Goal: Information Seeking & Learning: Learn about a topic

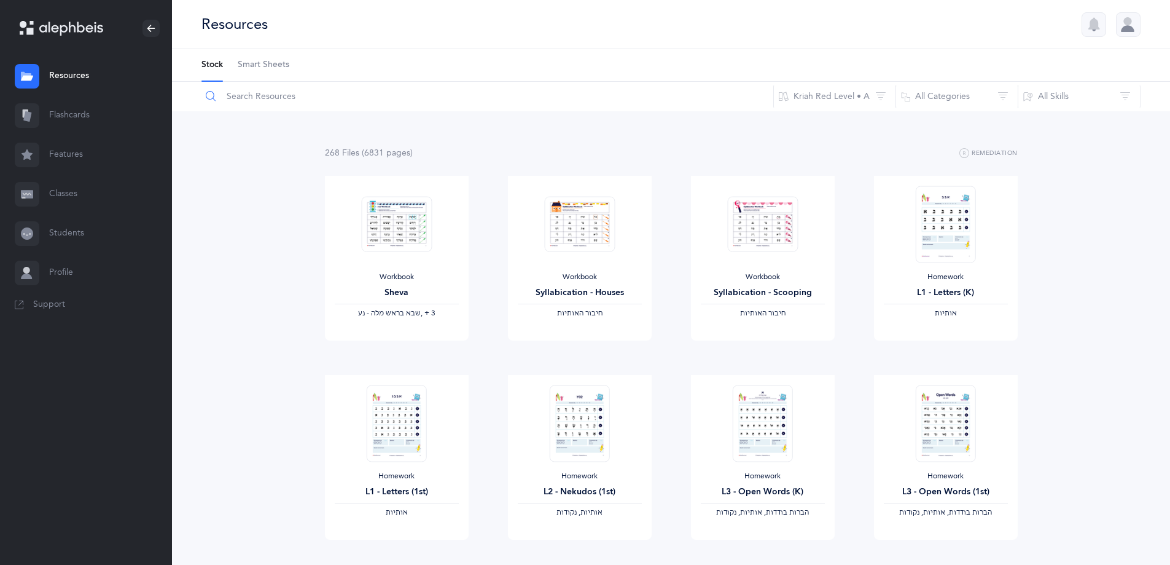
click at [251, 94] on input "text" at bounding box center [487, 96] width 573 height 29
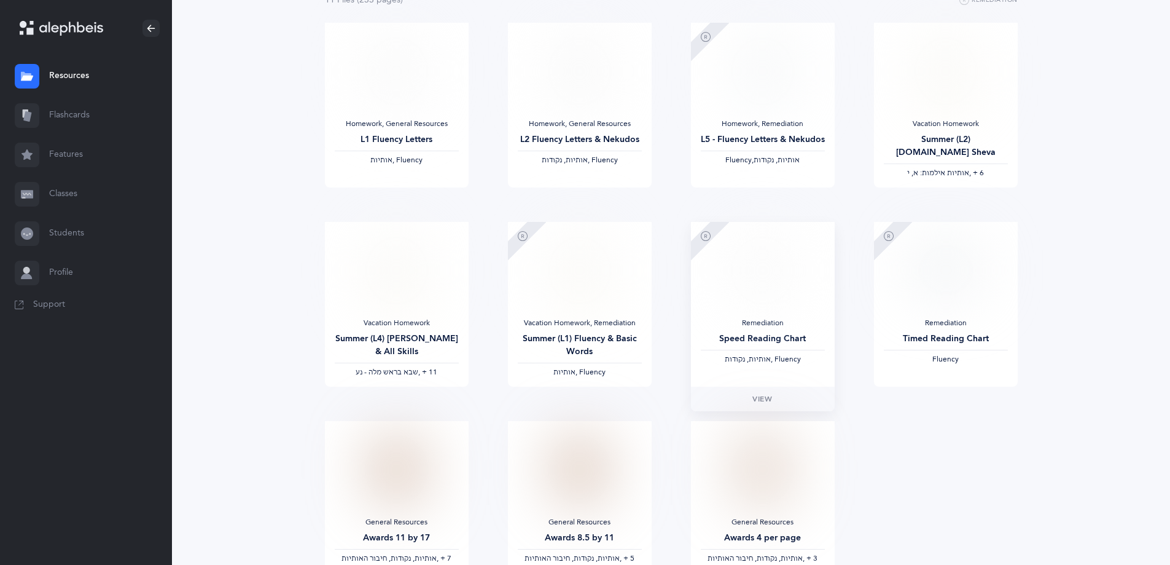
scroll to position [184, 0]
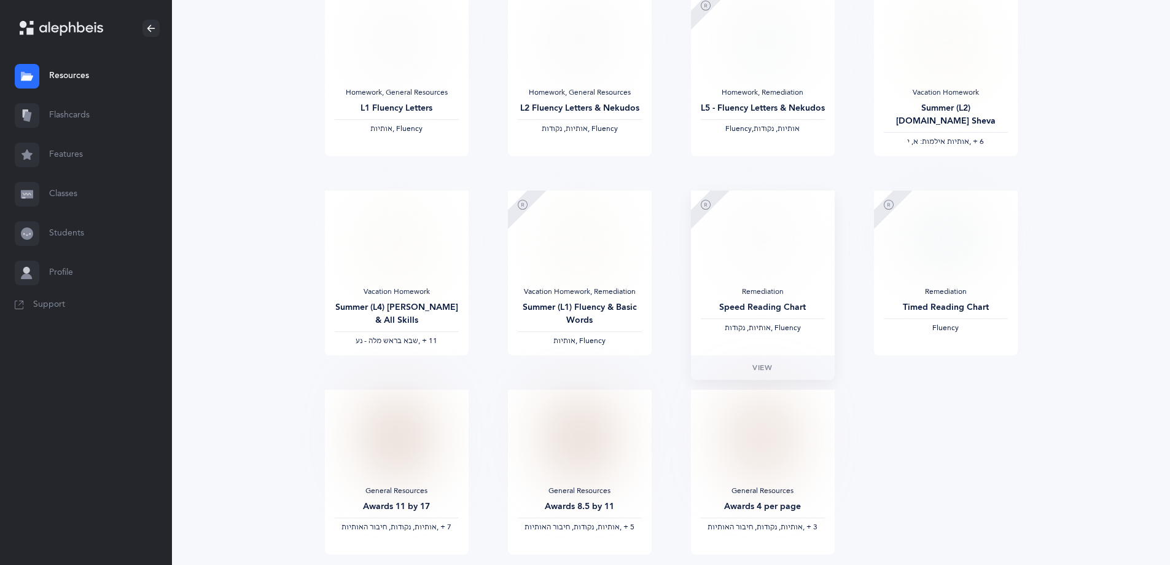
type input "fluency"
click at [778, 257] on img at bounding box center [762, 238] width 60 height 77
click at [952, 370] on span "View" at bounding box center [946, 367] width 20 height 11
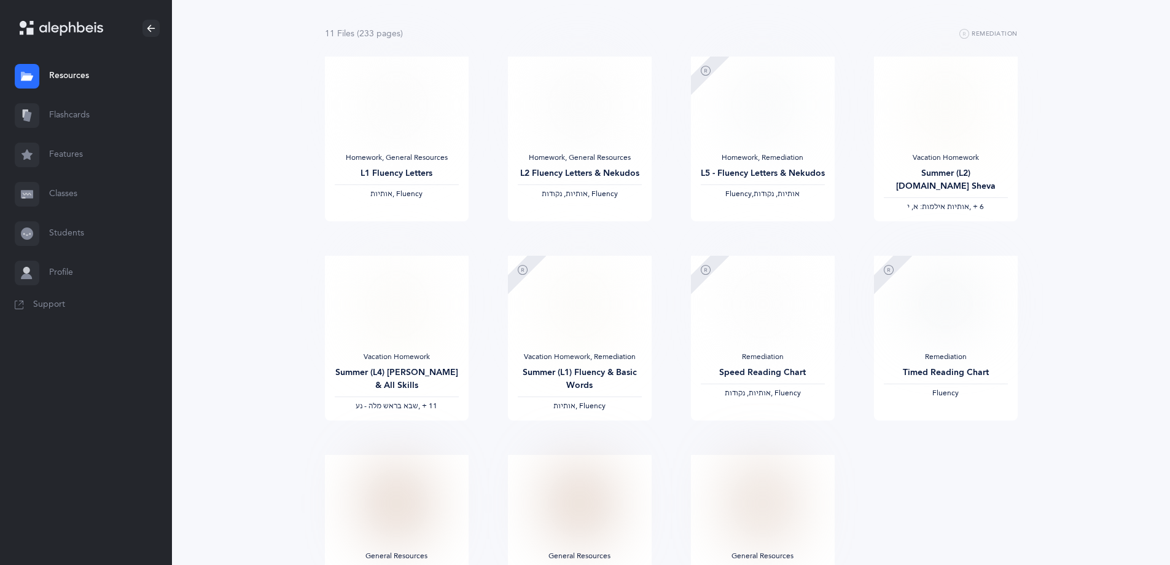
scroll to position [0, 0]
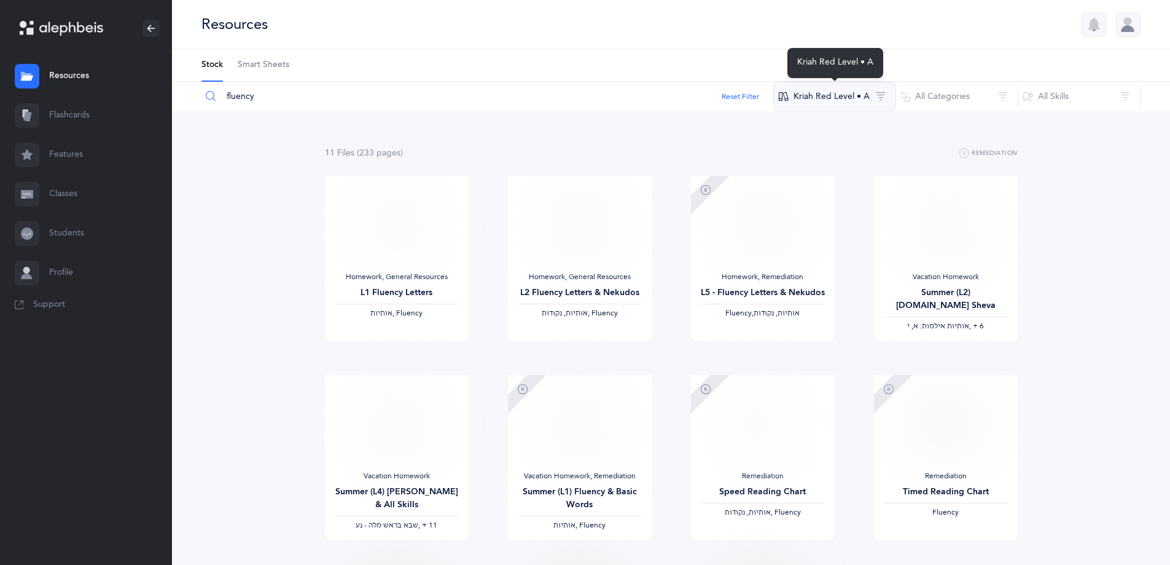
click at [820, 101] on button "Kriah Red Level • A" at bounding box center [835, 96] width 123 height 29
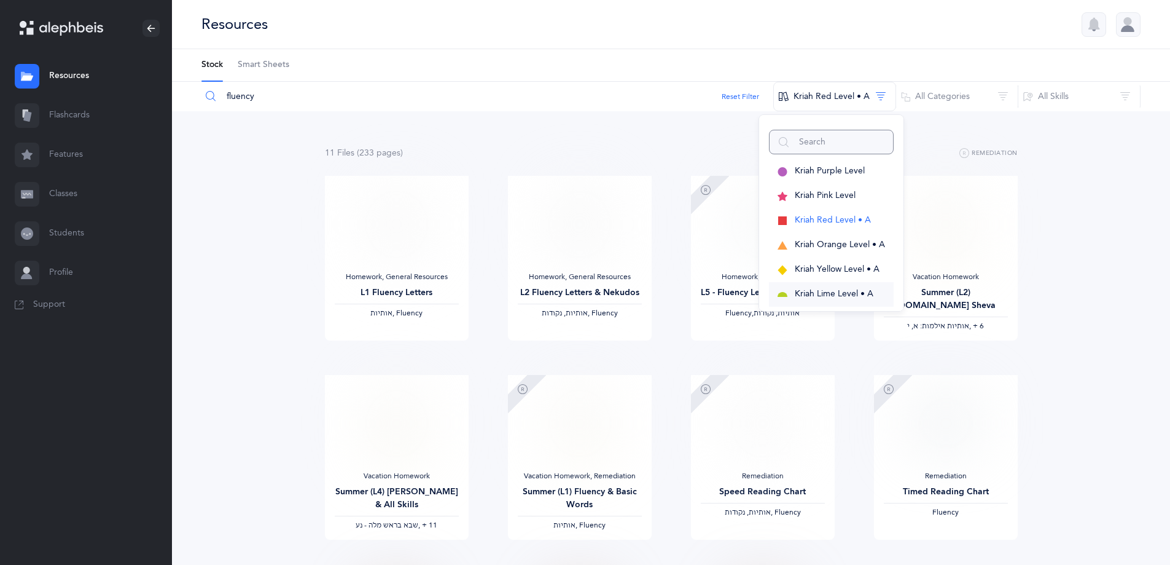
scroll to position [276, 0]
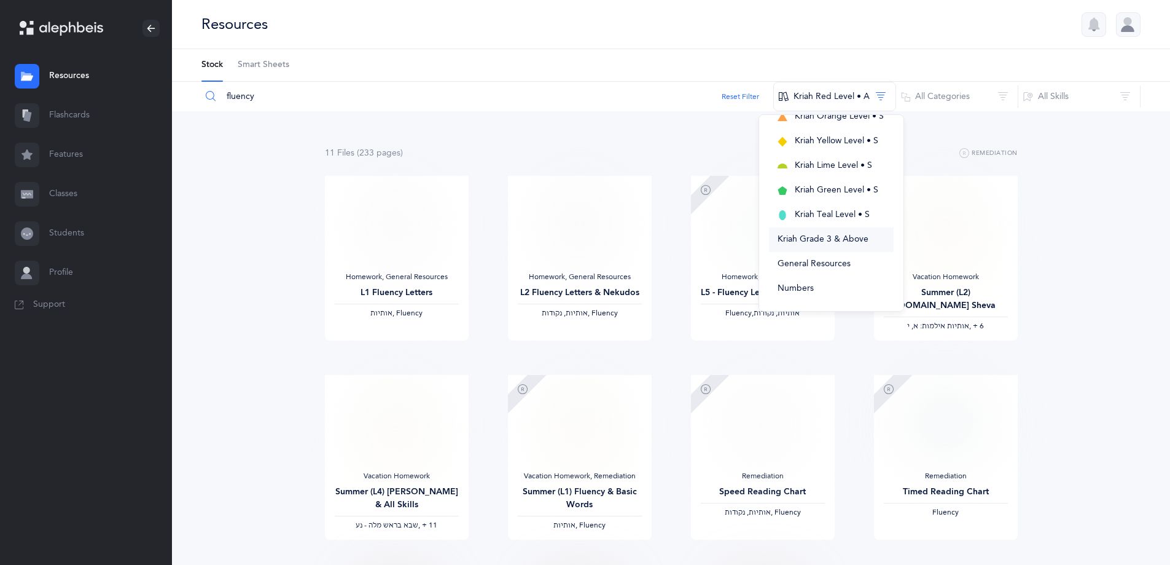
click at [821, 241] on span "Kriah Grade 3 & Above" at bounding box center [823, 239] width 91 height 10
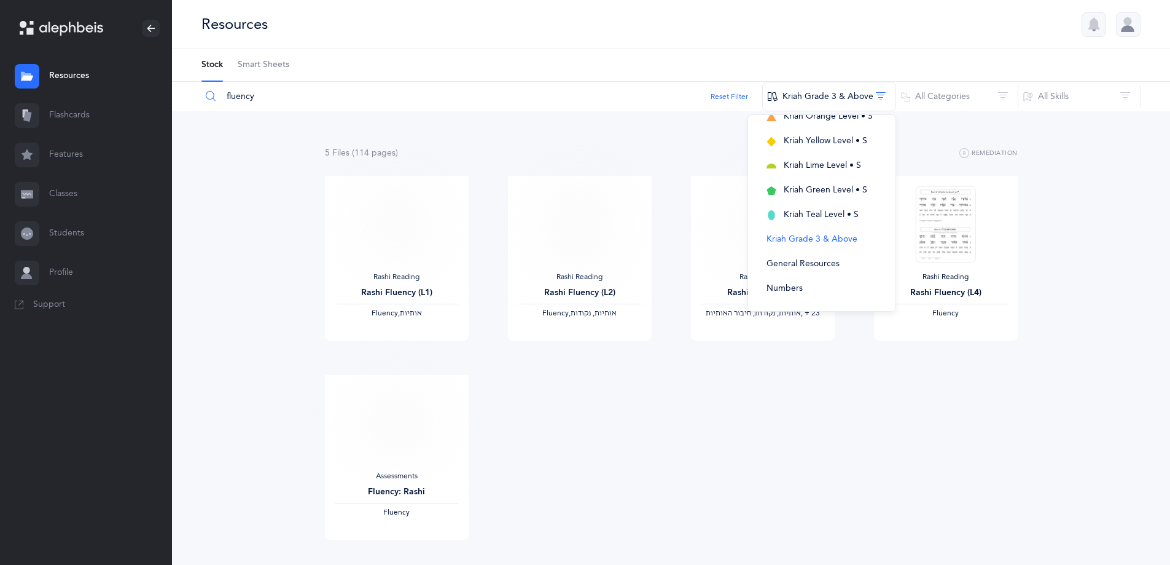
click at [907, 398] on div "Rashi Reading Rashi Fluency (L1) Fluency, ‫אותיות‬ View Rashi Reading Rashi Flu…" at bounding box center [671, 375] width 732 height 398
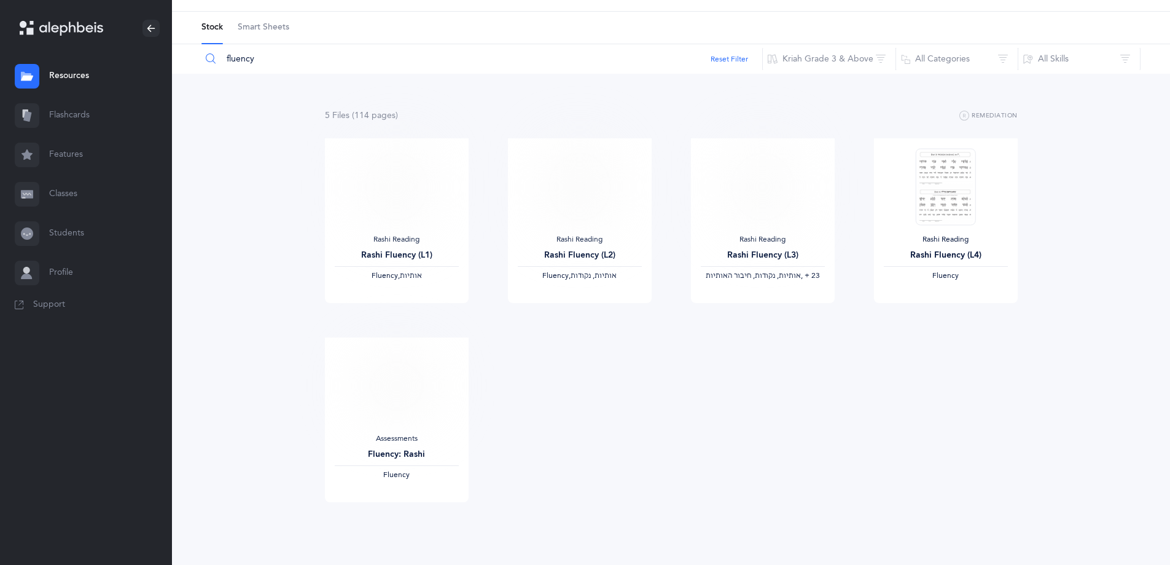
scroll to position [58, 0]
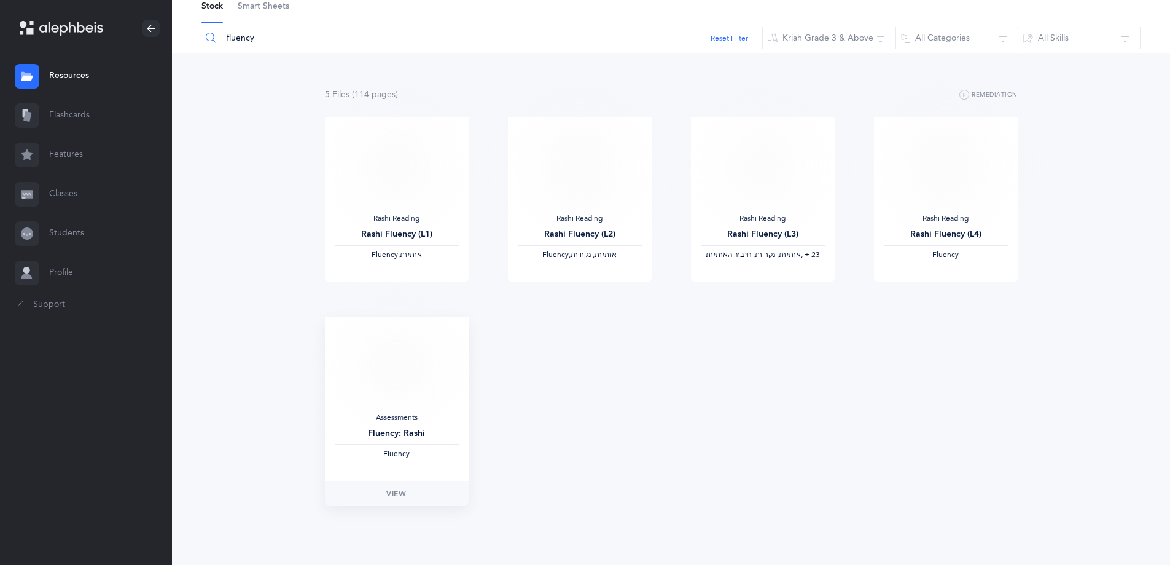
click at [398, 361] on img at bounding box center [396, 365] width 71 height 56
click at [410, 492] on link "View" at bounding box center [397, 493] width 144 height 25
click at [880, 40] on button "Kriah Grade 3 & Above" at bounding box center [829, 37] width 134 height 29
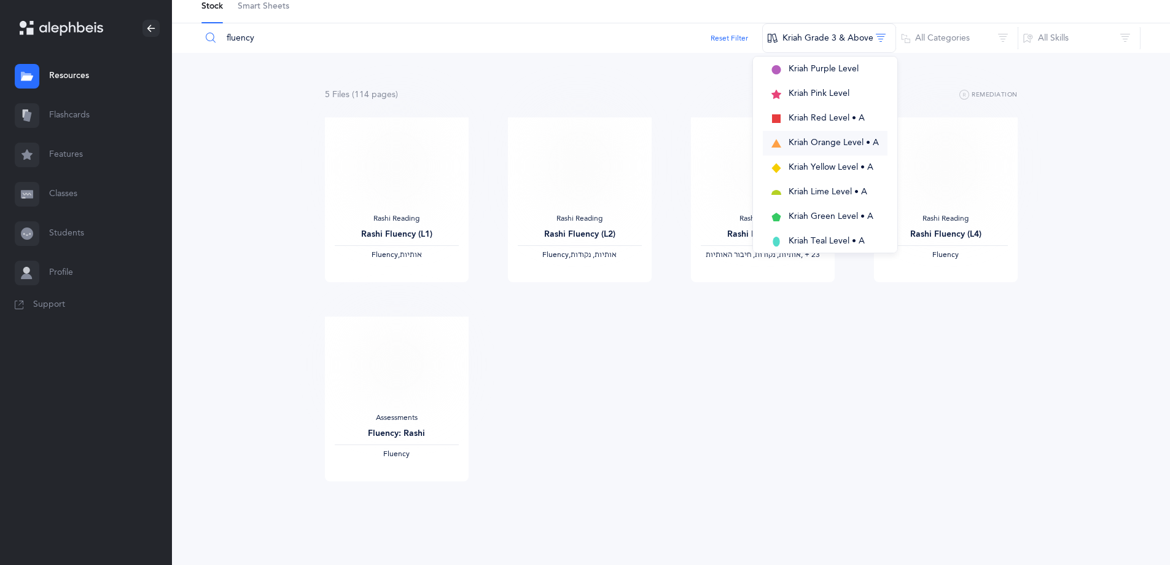
scroll to position [61, 0]
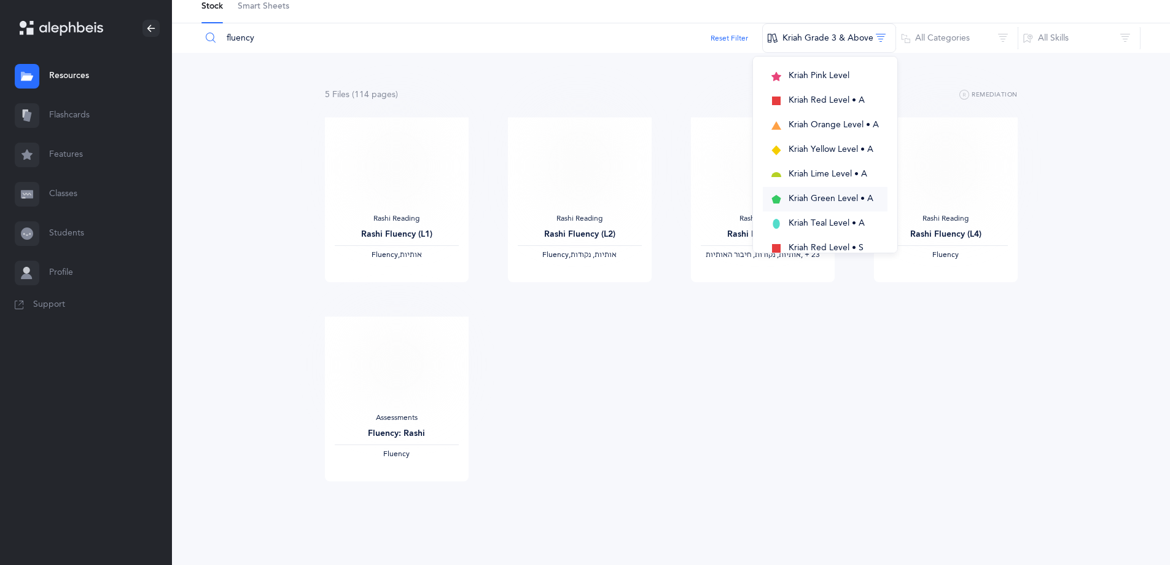
click at [855, 194] on span "Kriah Green Level • A" at bounding box center [831, 199] width 85 height 10
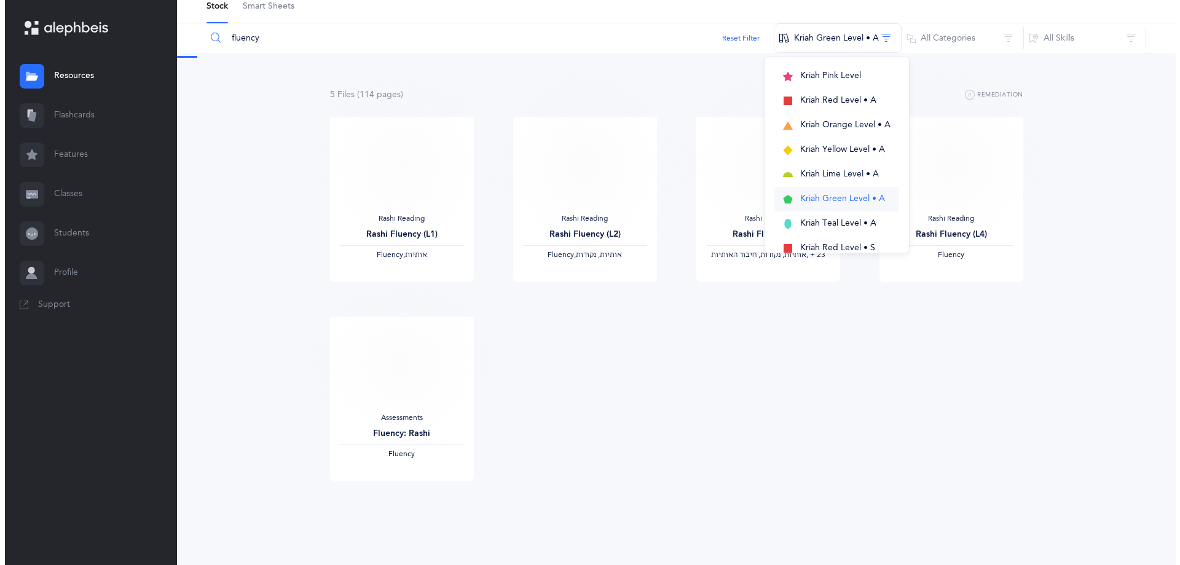
scroll to position [0, 0]
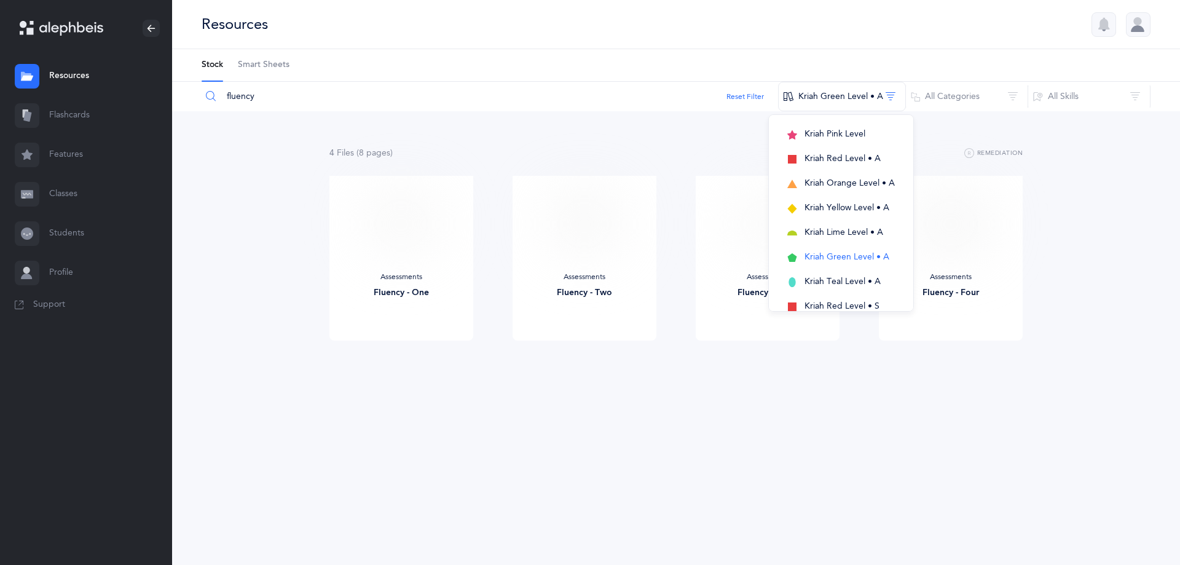
click at [819, 404] on div "4 File s (8 page s ) Remediation Assessments Fluency - One View Assessments Flu…" at bounding box center [676, 267] width 1008 height 313
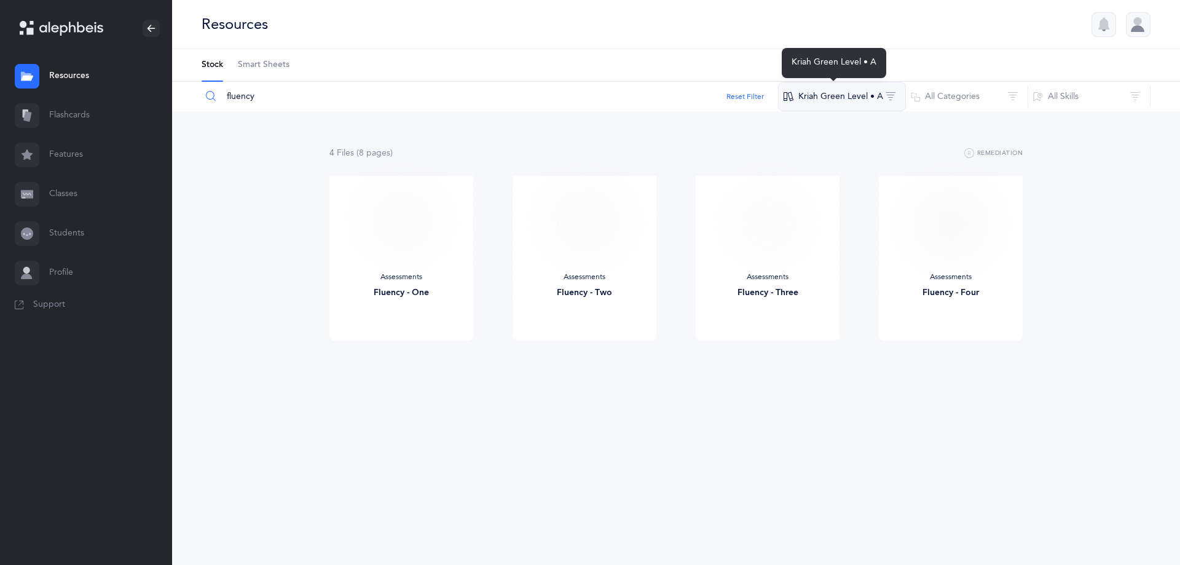
click at [825, 88] on button "Kriah Green Level • A" at bounding box center [842, 96] width 128 height 29
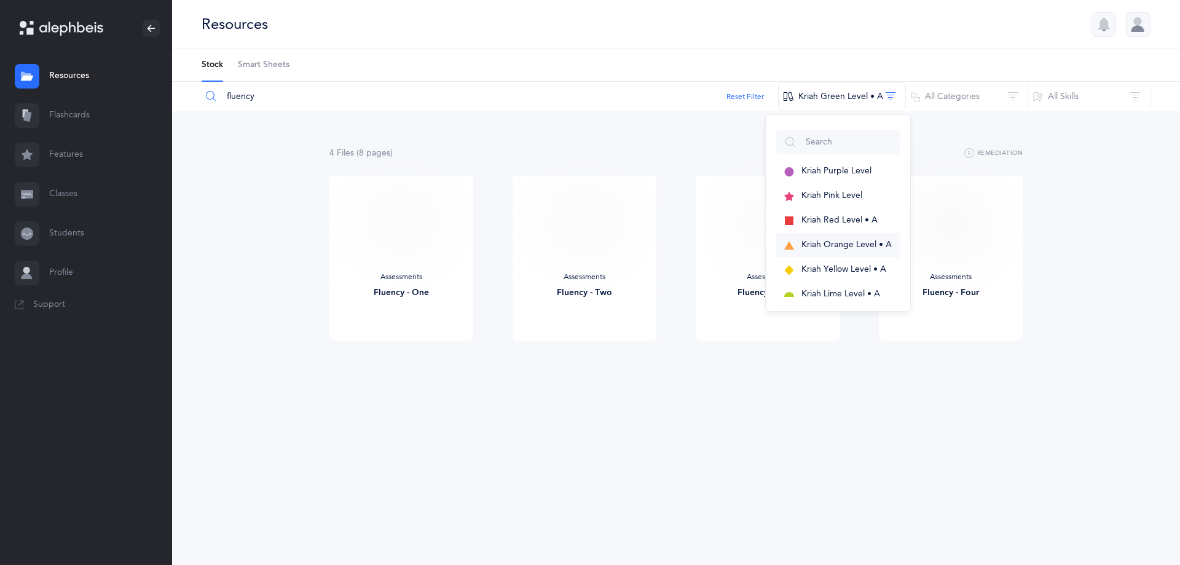
click at [850, 249] on span "Kriah Orange Level • A" at bounding box center [846, 245] width 90 height 10
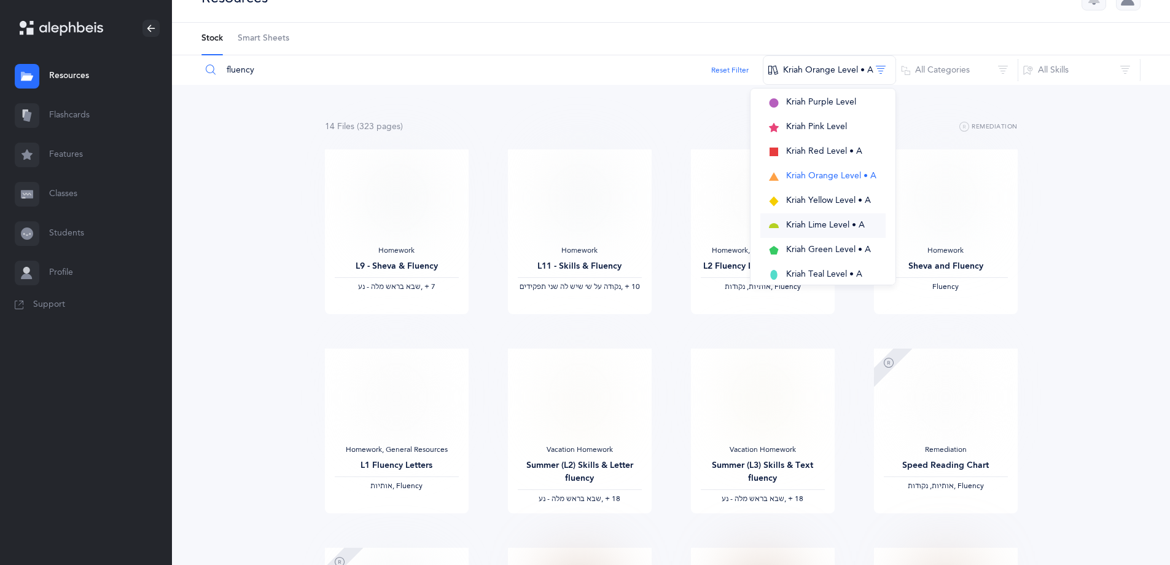
scroll to position [61, 0]
click at [827, 247] on button "Kriah Teal Level • A" at bounding box center [823, 255] width 125 height 25
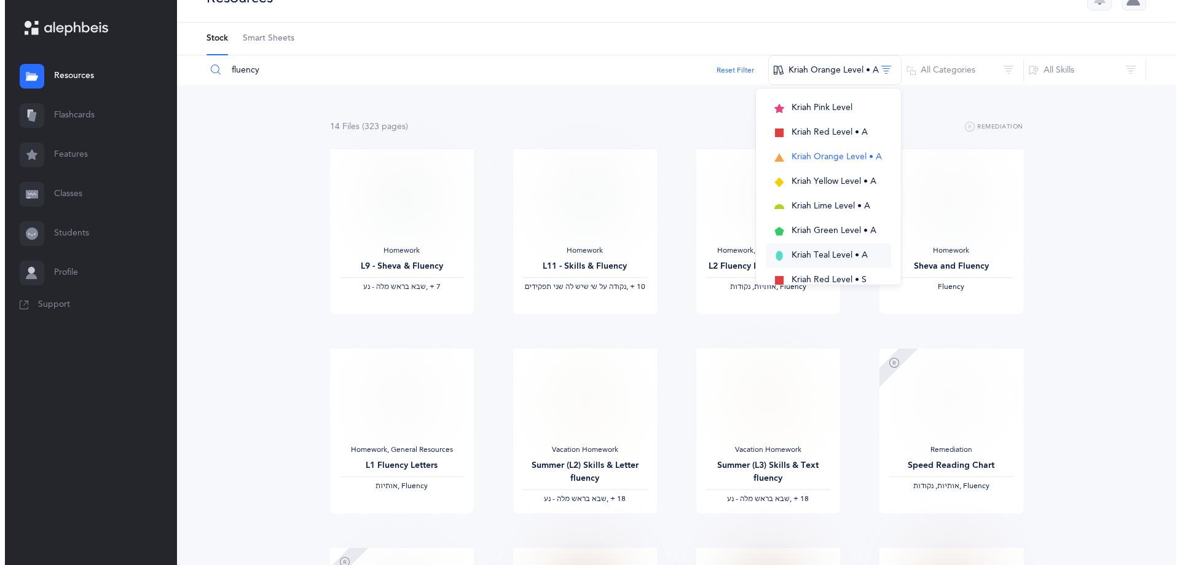
scroll to position [0, 0]
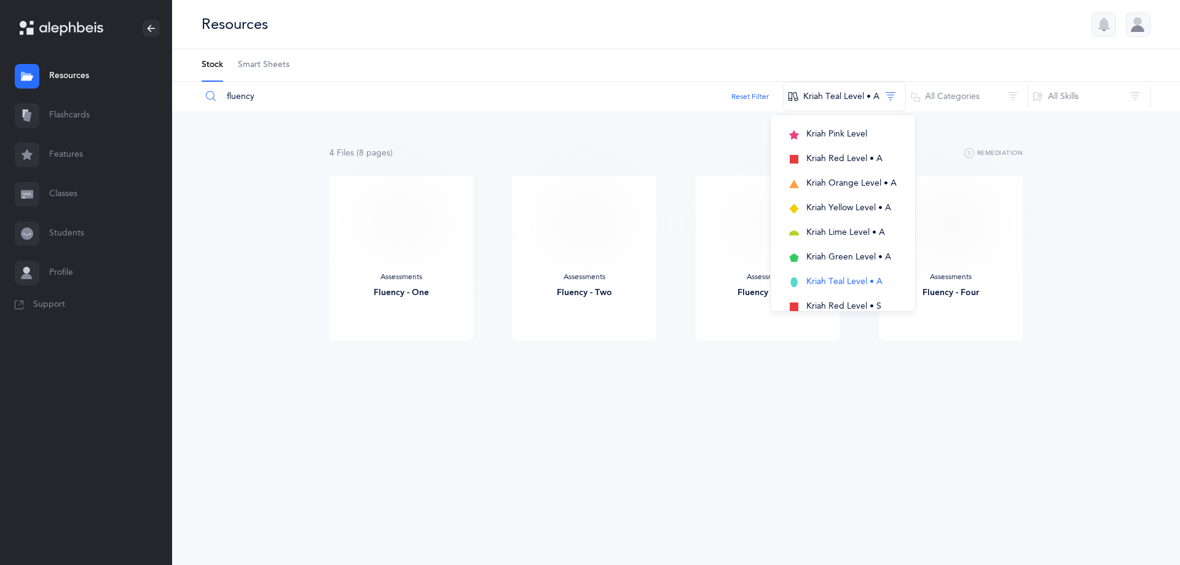
click at [1154, 290] on div "4 File s (8 page s ) Remediation Assessments Fluency - One View Assessments Flu…" at bounding box center [676, 267] width 1008 height 313
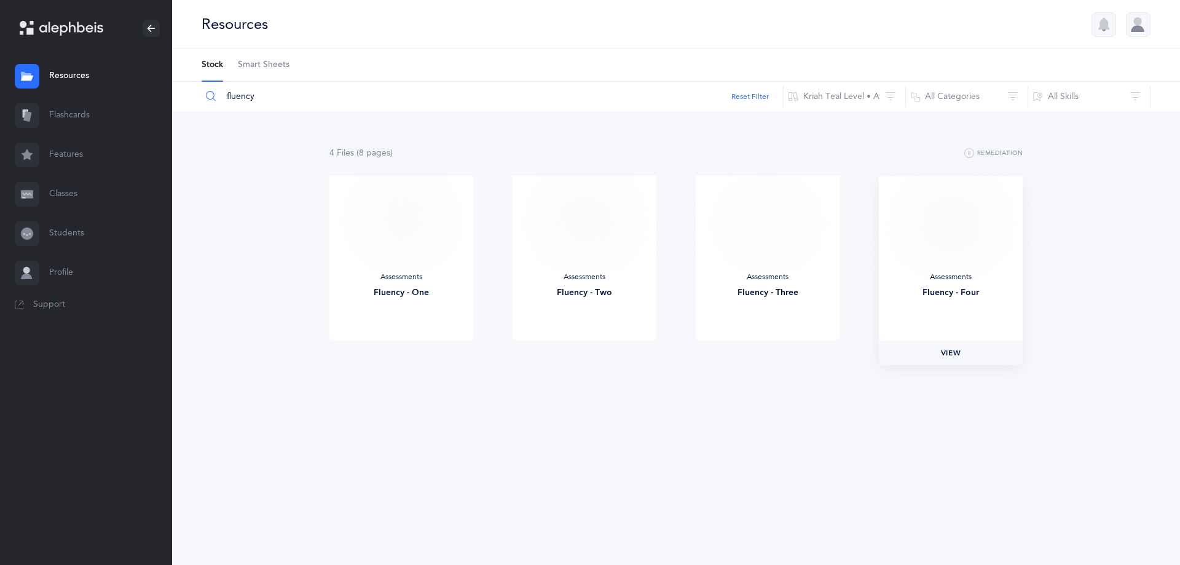
click at [943, 355] on span "View" at bounding box center [951, 352] width 20 height 11
click at [985, 96] on button "All Categories" at bounding box center [966, 96] width 123 height 29
click at [1075, 93] on button "All Skills" at bounding box center [1088, 96] width 123 height 29
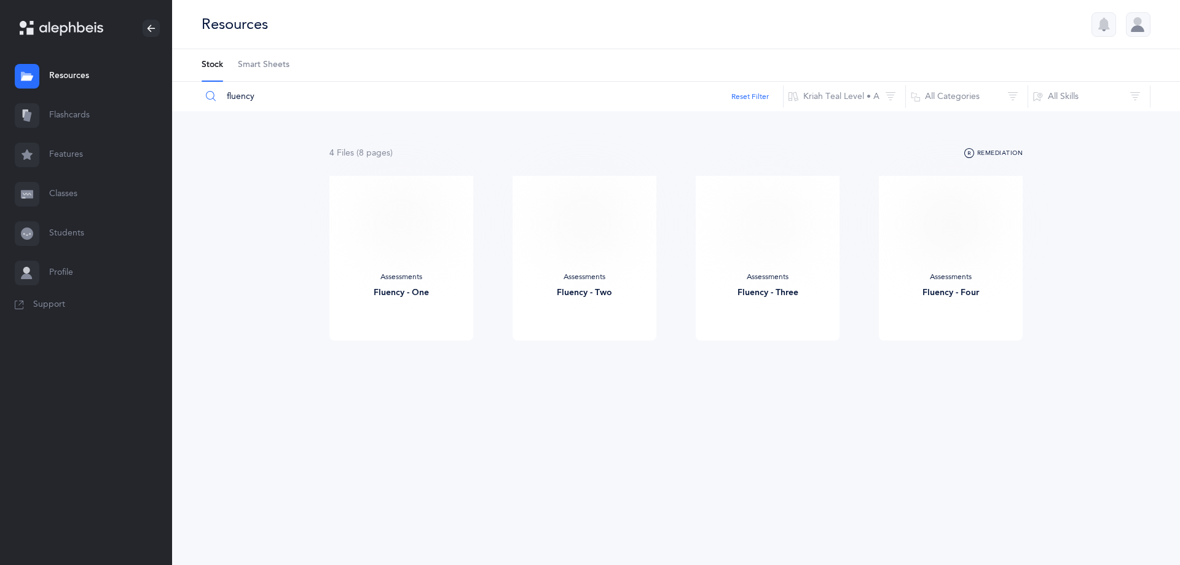
click at [1012, 154] on button "Remediation" at bounding box center [993, 153] width 58 height 15
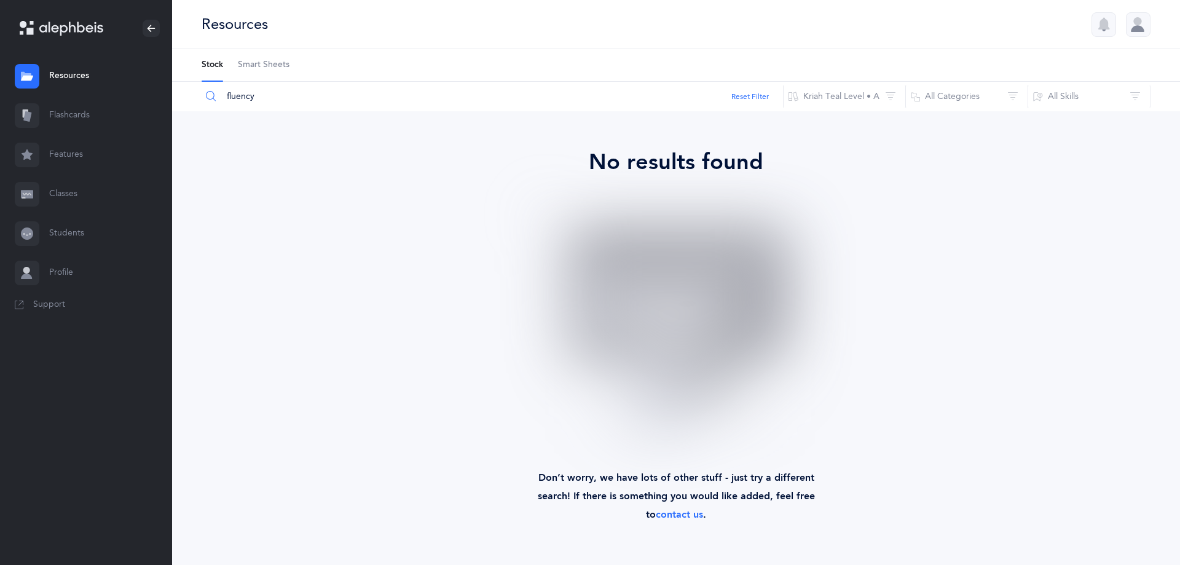
click at [71, 70] on link "Resources" at bounding box center [86, 76] width 172 height 39
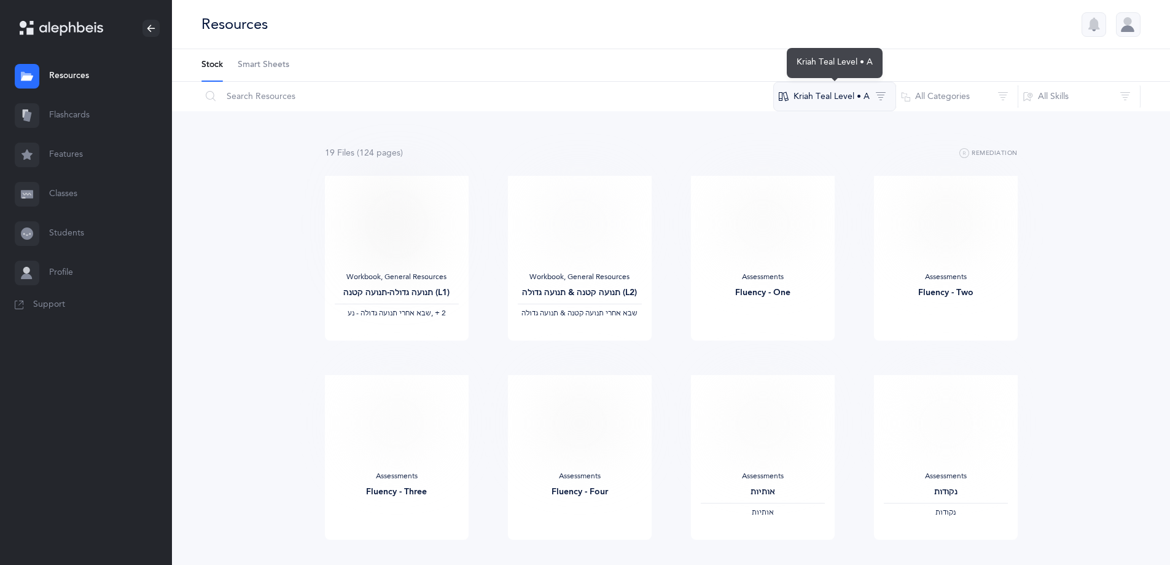
click at [844, 100] on button "Kriah Teal Level • A" at bounding box center [835, 96] width 123 height 29
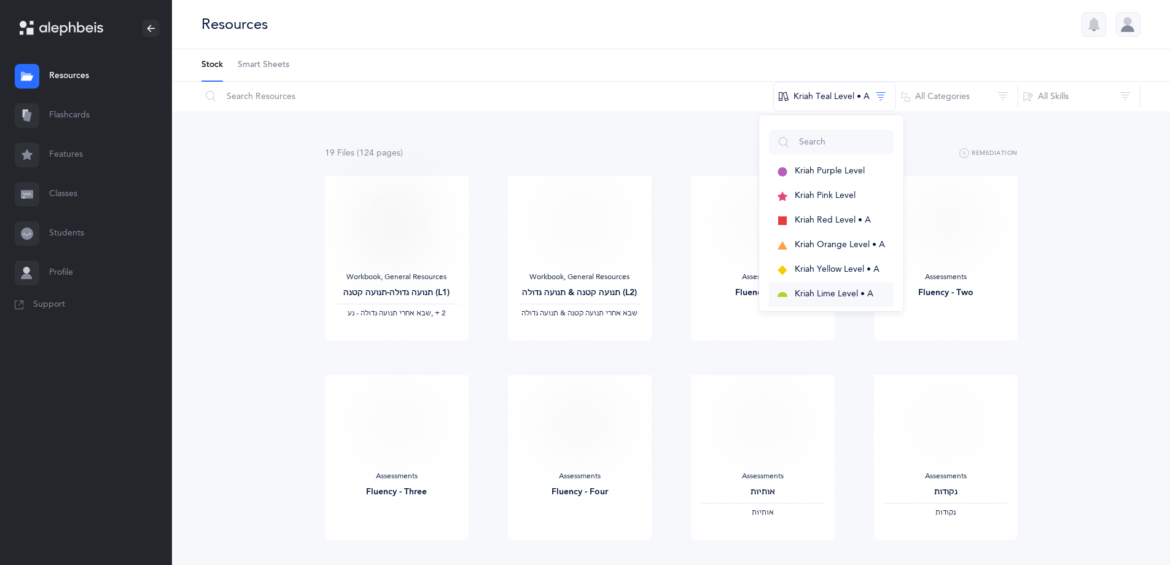
click at [850, 288] on button "Kriah Lime Level • A" at bounding box center [831, 294] width 125 height 25
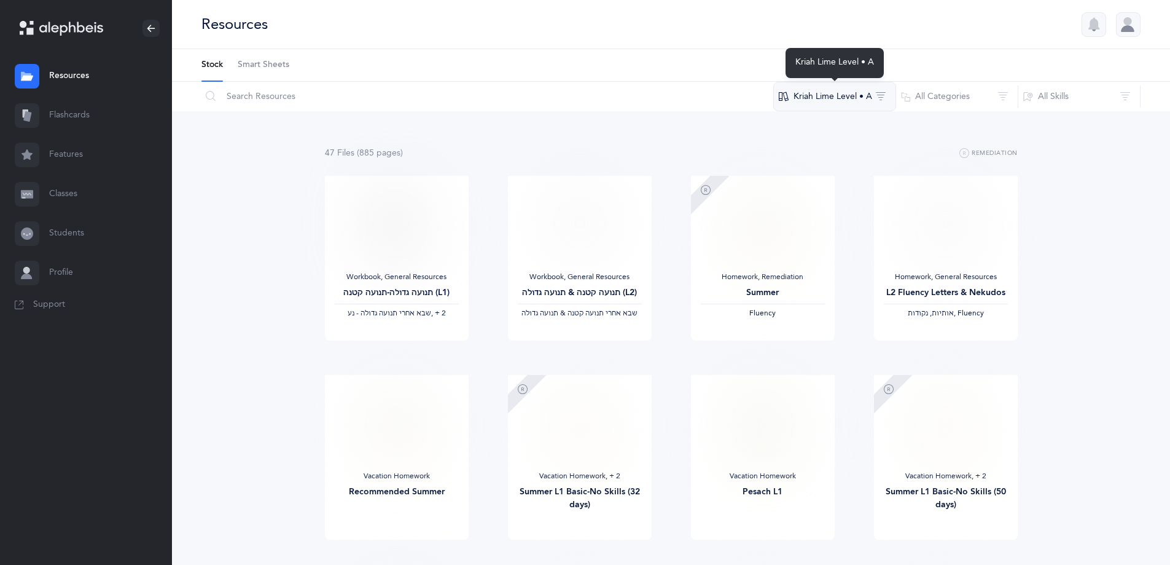
click at [803, 92] on button "Kriah Lime Level • A" at bounding box center [835, 96] width 123 height 29
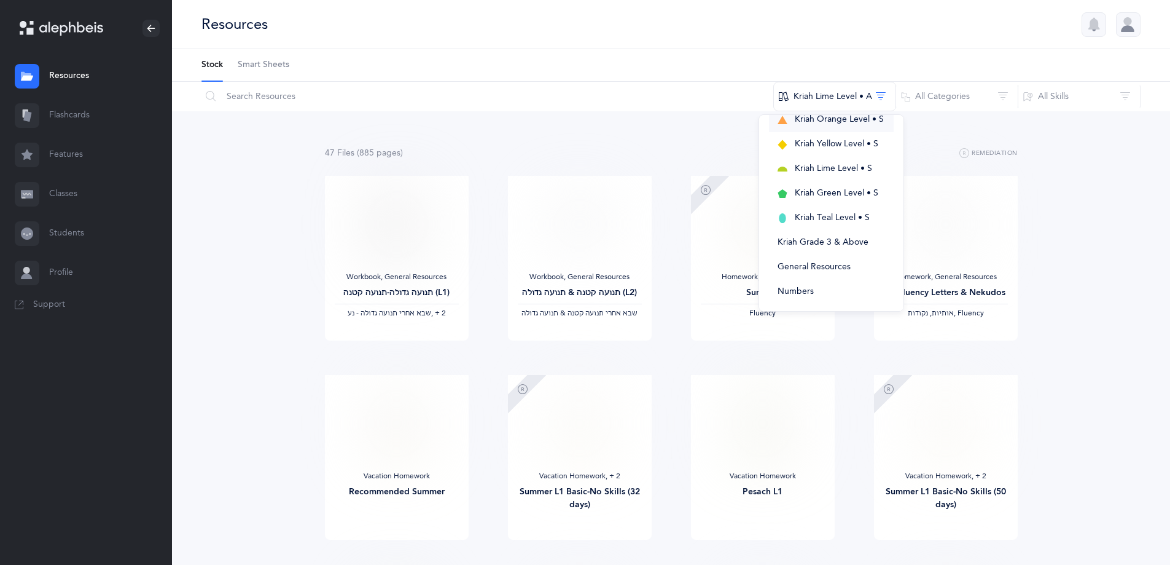
scroll to position [276, 0]
click at [825, 214] on span "Kriah Teal Level • S" at bounding box center [832, 215] width 75 height 10
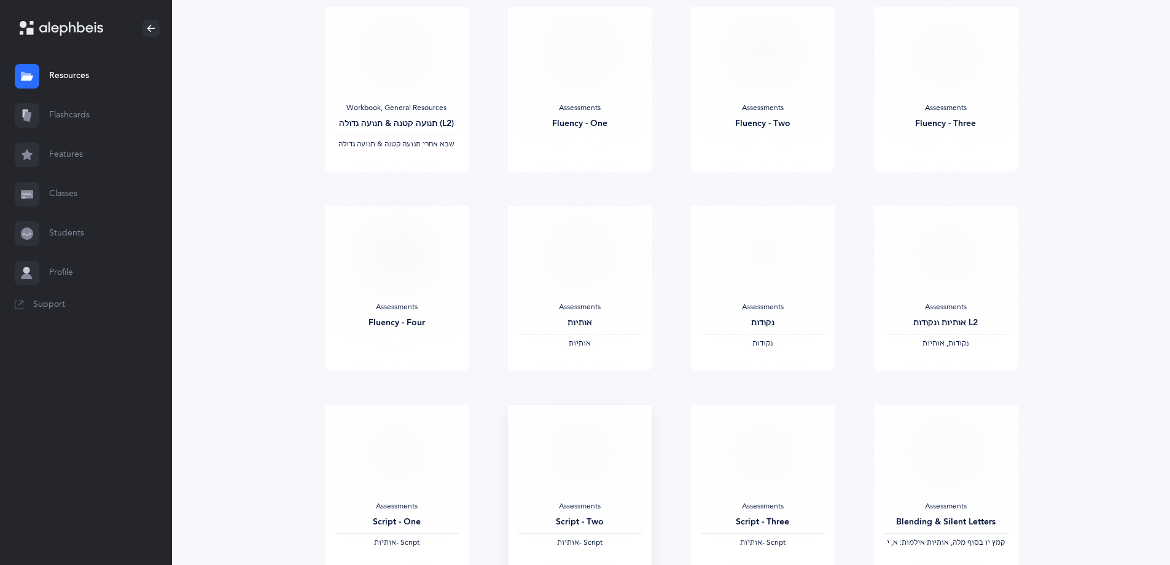
scroll to position [0, 0]
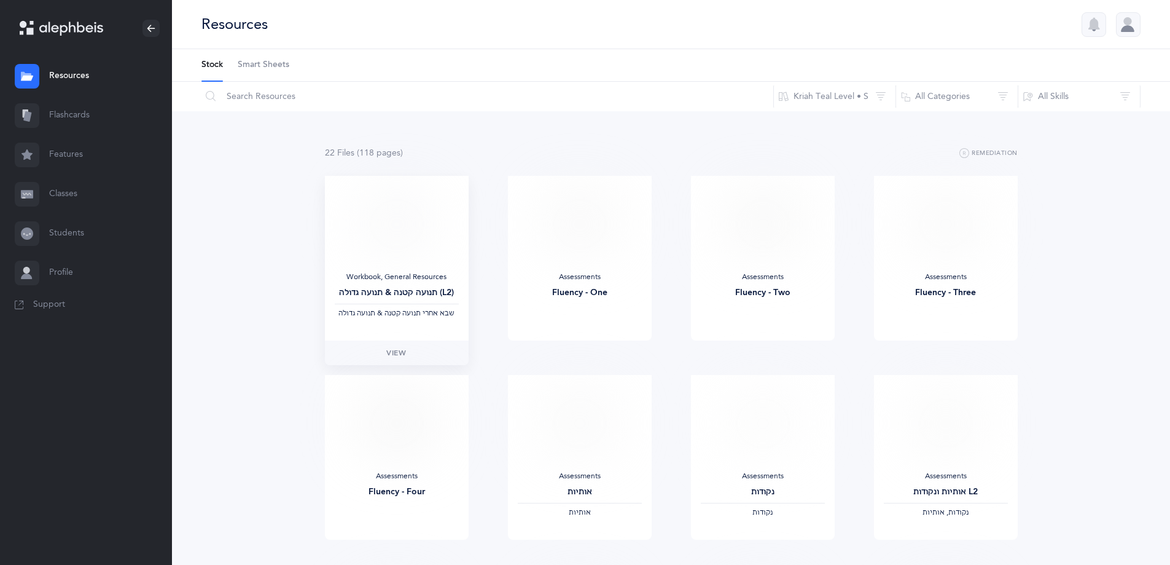
click at [412, 248] on img at bounding box center [396, 224] width 71 height 56
click at [413, 350] on link "View" at bounding box center [397, 352] width 144 height 25
click at [822, 92] on button "Kriah Teal Level • S" at bounding box center [835, 96] width 123 height 29
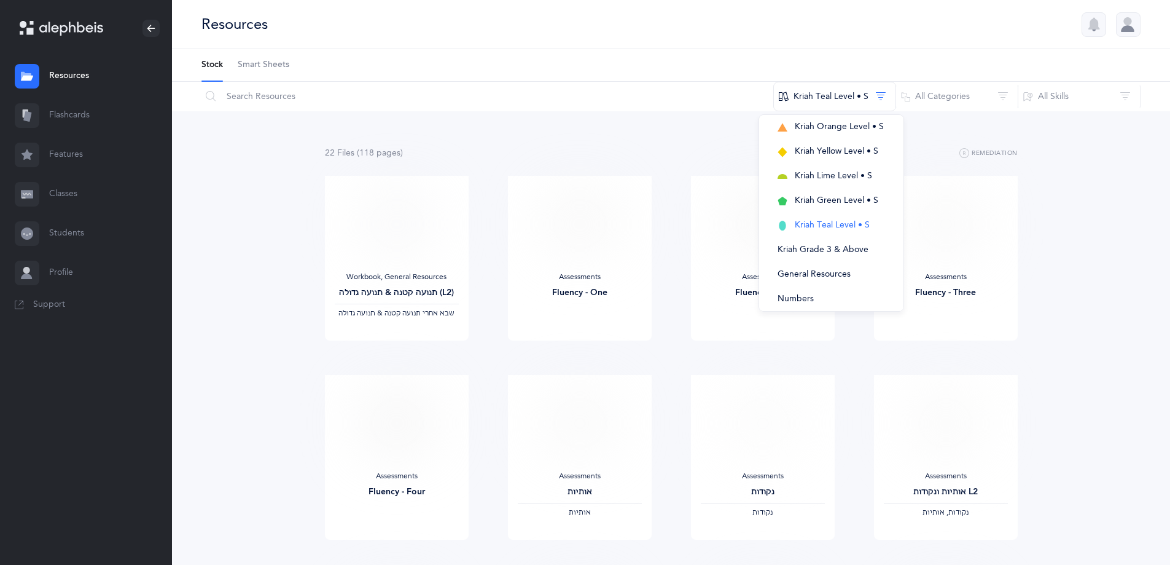
scroll to position [276, 0]
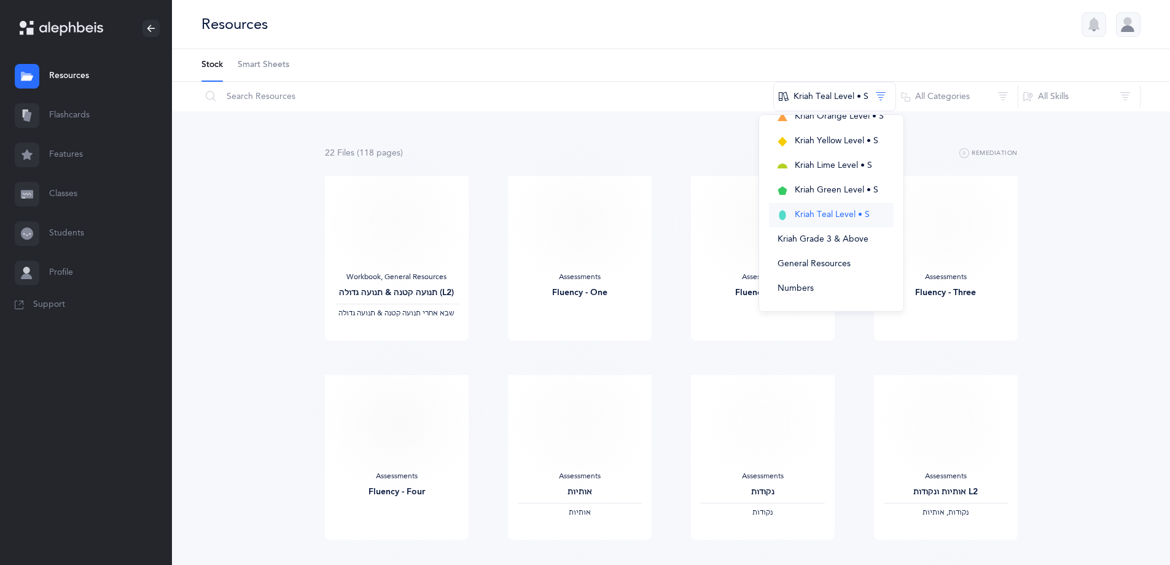
click at [826, 214] on span "Kriah Teal Level • S" at bounding box center [832, 215] width 75 height 10
click at [825, 214] on span "Kriah Teal Level • S" at bounding box center [832, 215] width 75 height 10
click at [818, 187] on span "Kriah Green Level • S" at bounding box center [837, 190] width 84 height 10
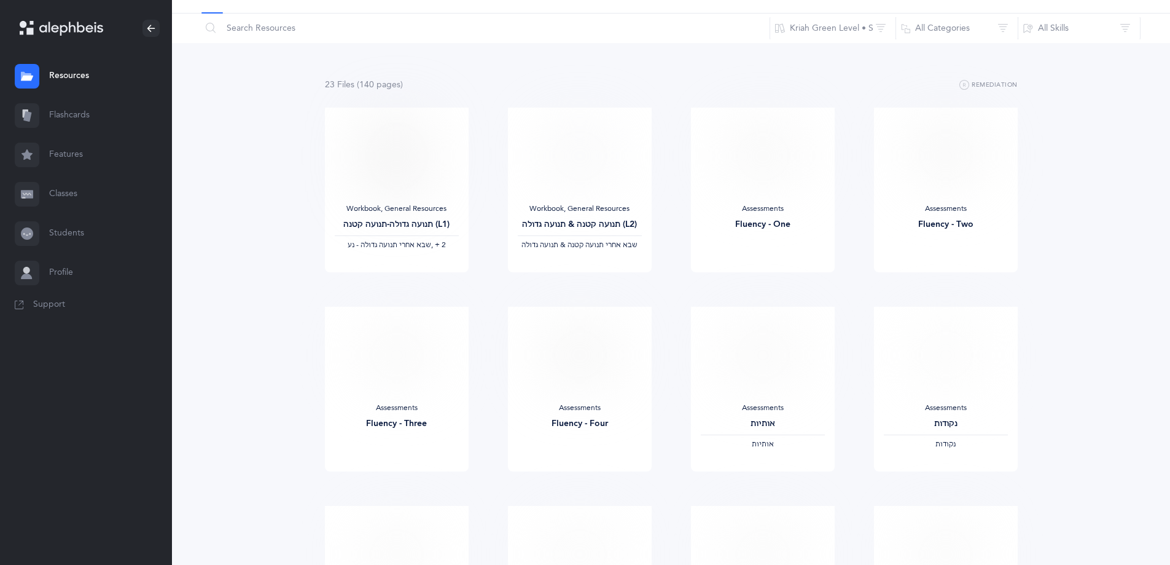
scroll to position [0, 0]
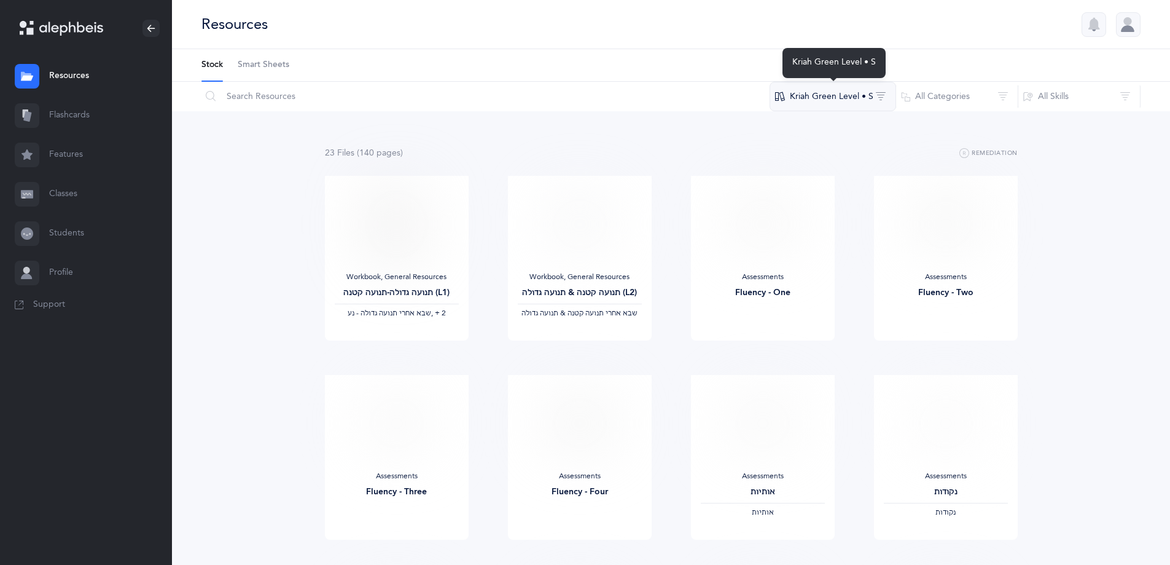
click at [845, 100] on button "Kriah Green Level • S" at bounding box center [833, 96] width 127 height 29
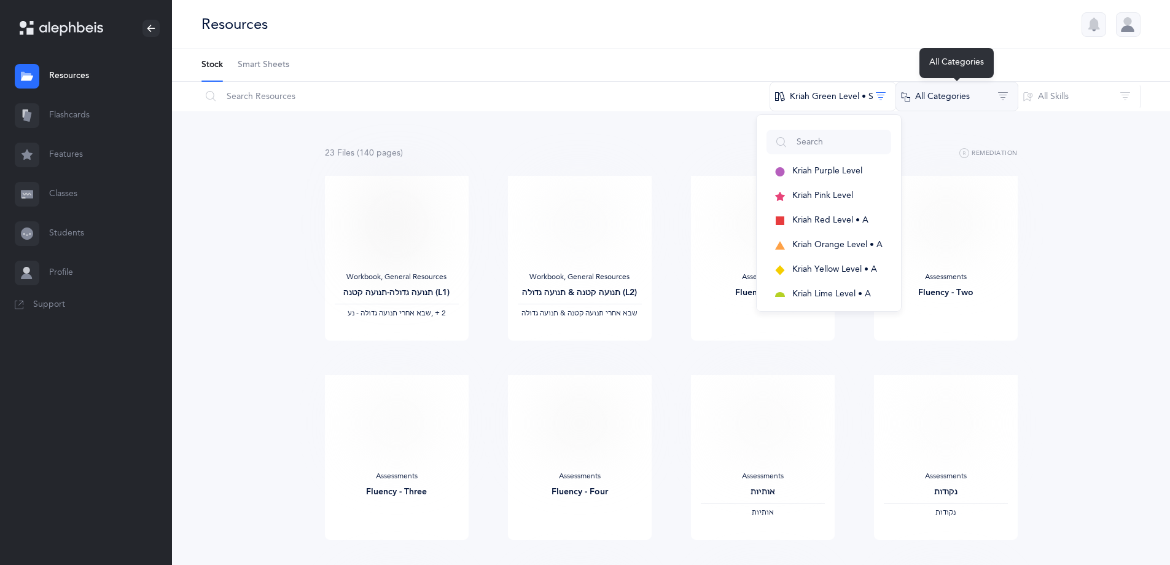
click at [947, 99] on button "All Categories" at bounding box center [957, 96] width 123 height 29
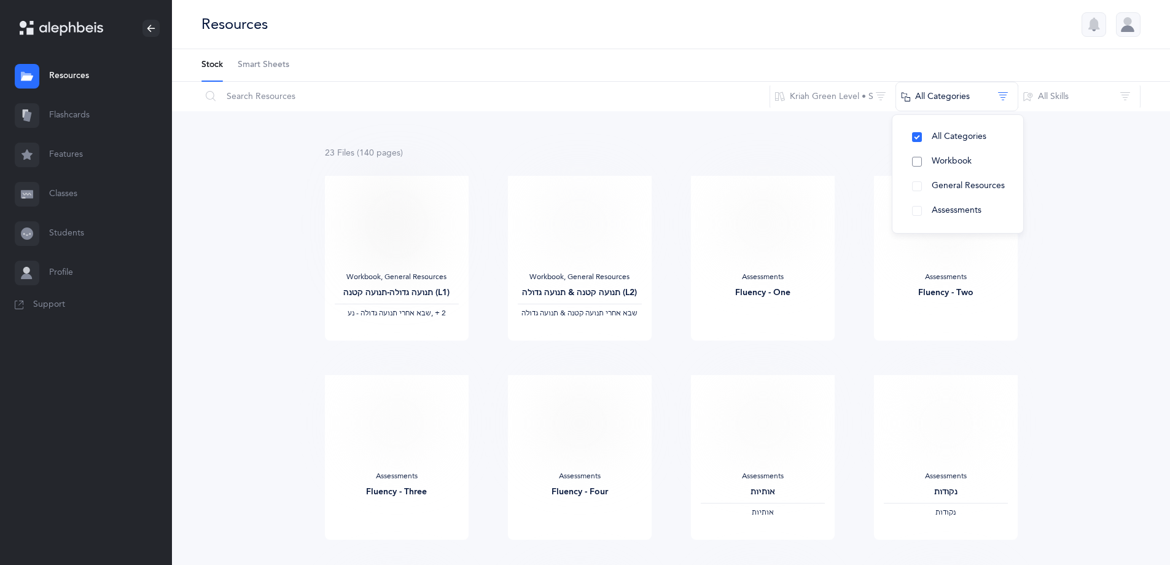
click at [955, 166] on span "Workbook" at bounding box center [952, 161] width 40 height 10
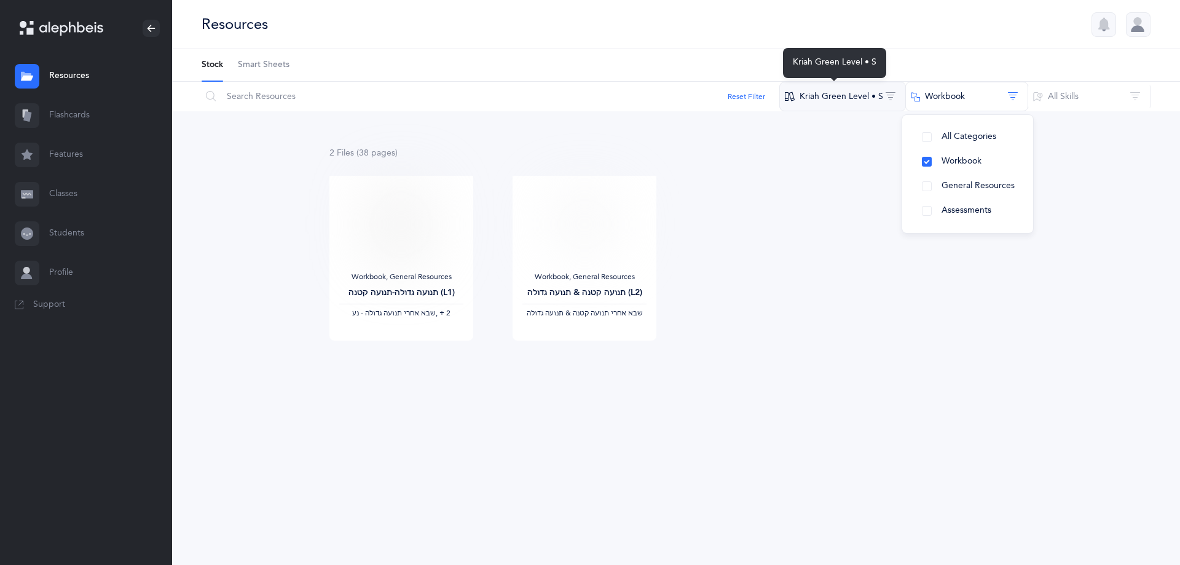
click at [832, 99] on button "Kriah Green Level • S" at bounding box center [842, 96] width 127 height 29
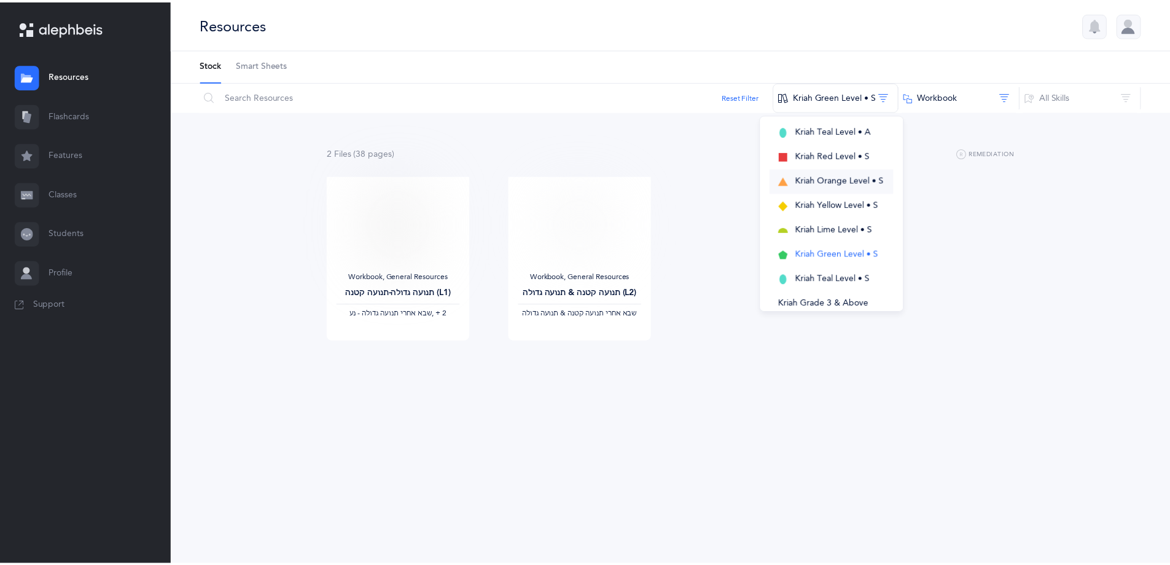
scroll to position [246, 0]
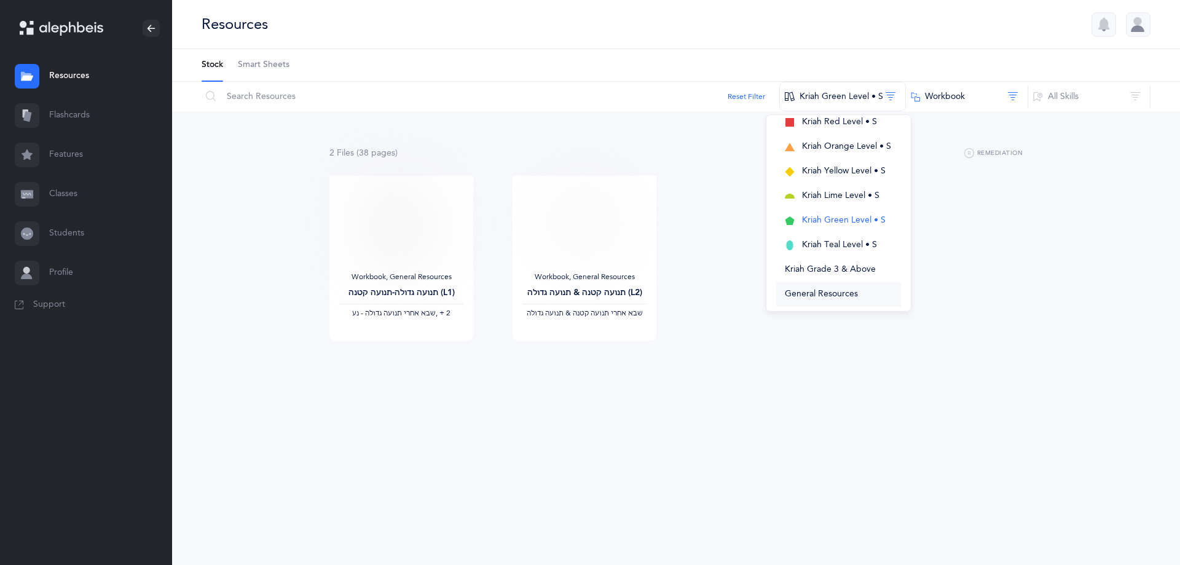
click at [855, 291] on span "General Resources" at bounding box center [821, 294] width 73 height 10
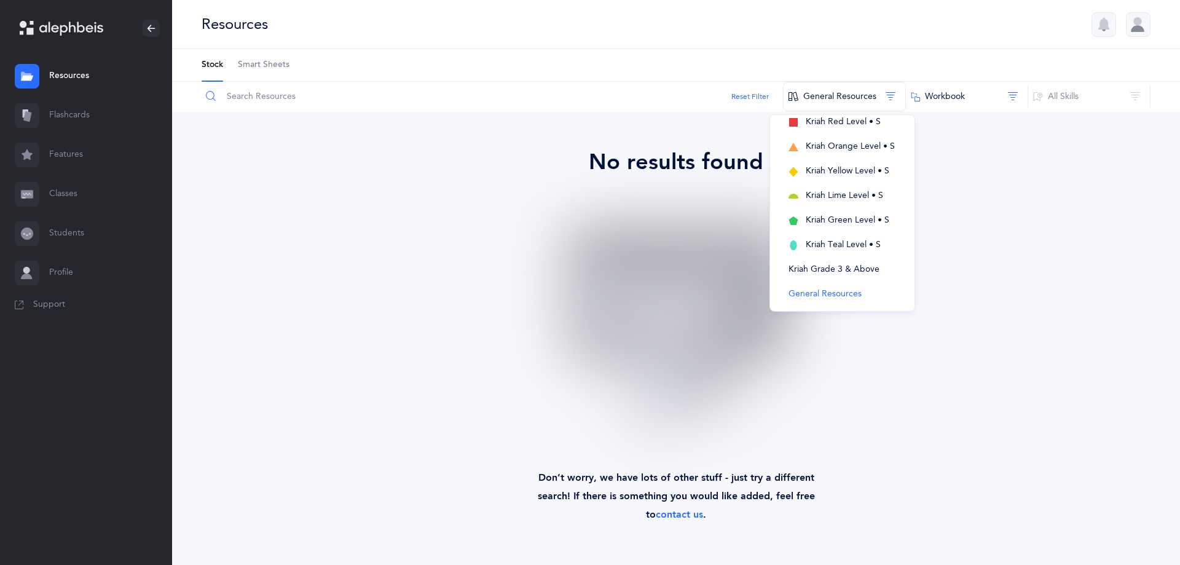
click at [332, 85] on input "text" at bounding box center [492, 96] width 582 height 29
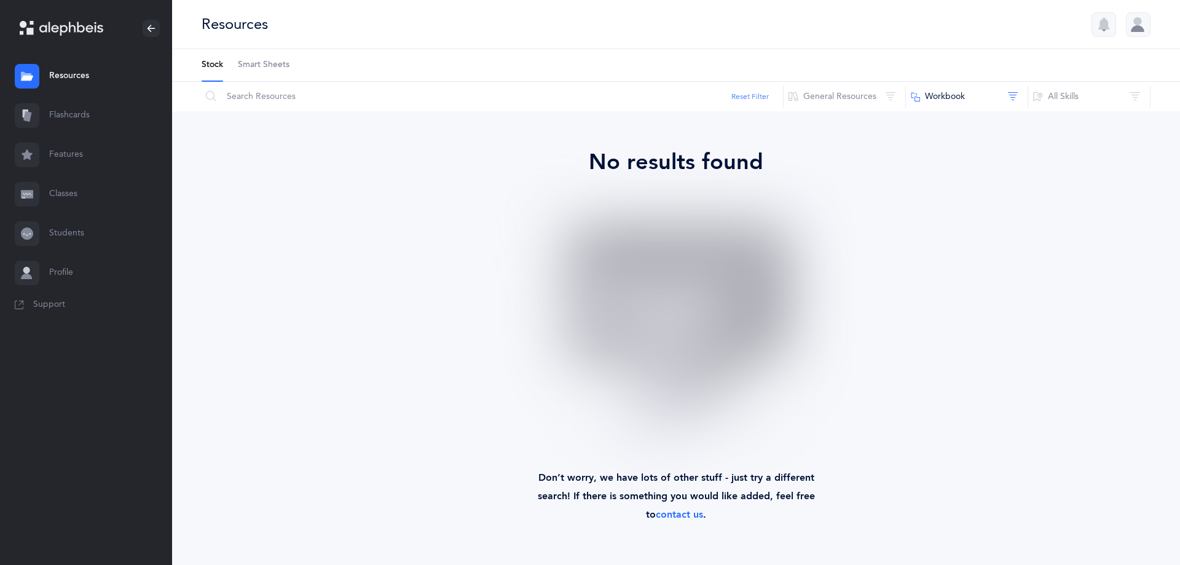
click at [749, 95] on button "Reset Filter" at bounding box center [749, 96] width 37 height 11
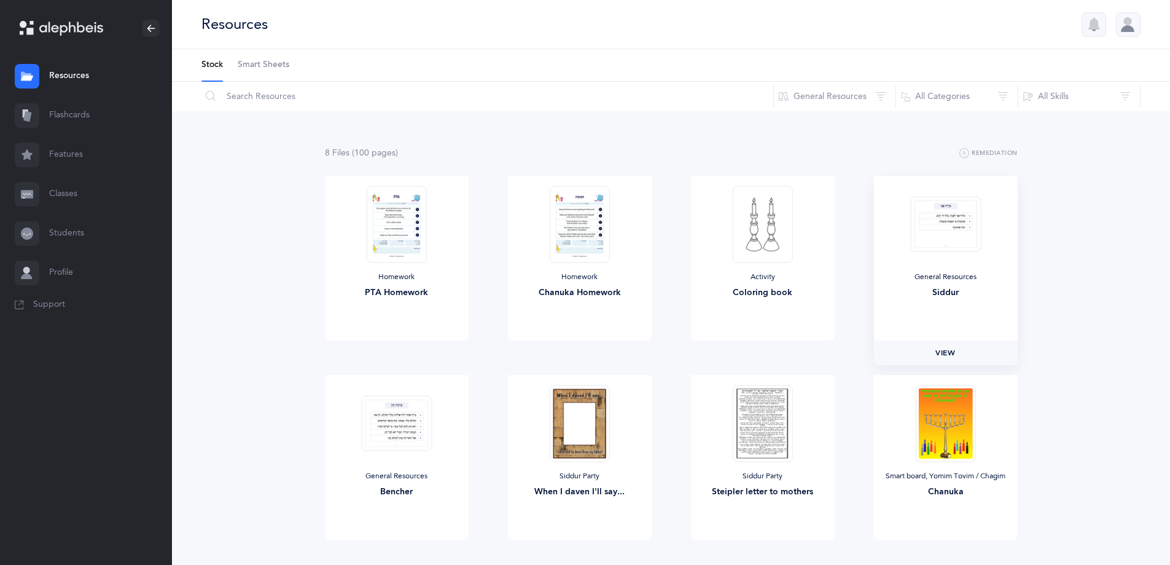
click at [943, 352] on span "View" at bounding box center [946, 352] width 20 height 11
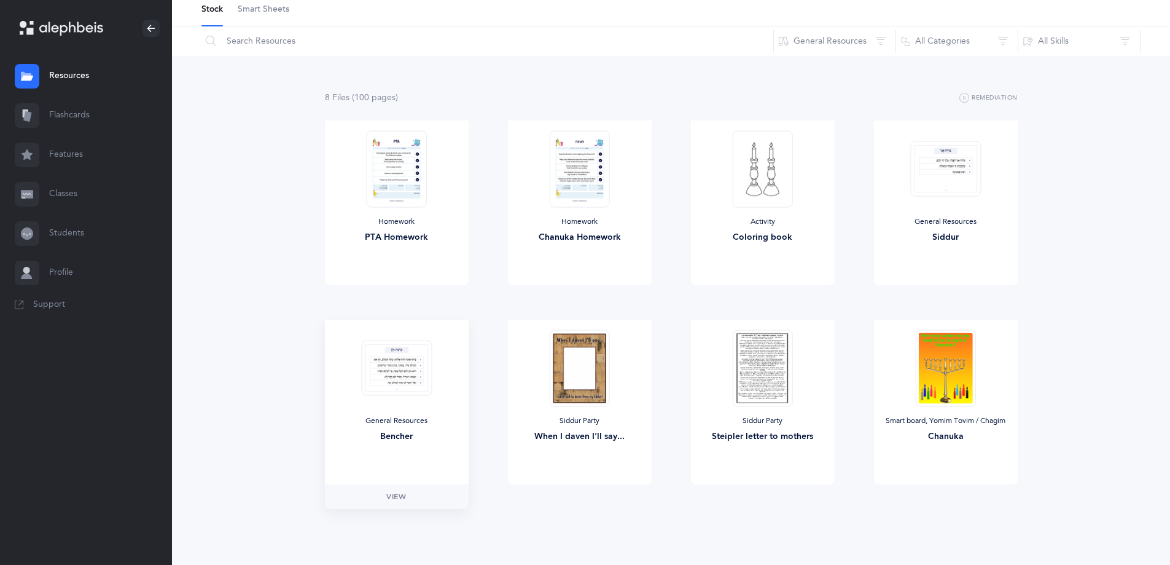
scroll to position [58, 0]
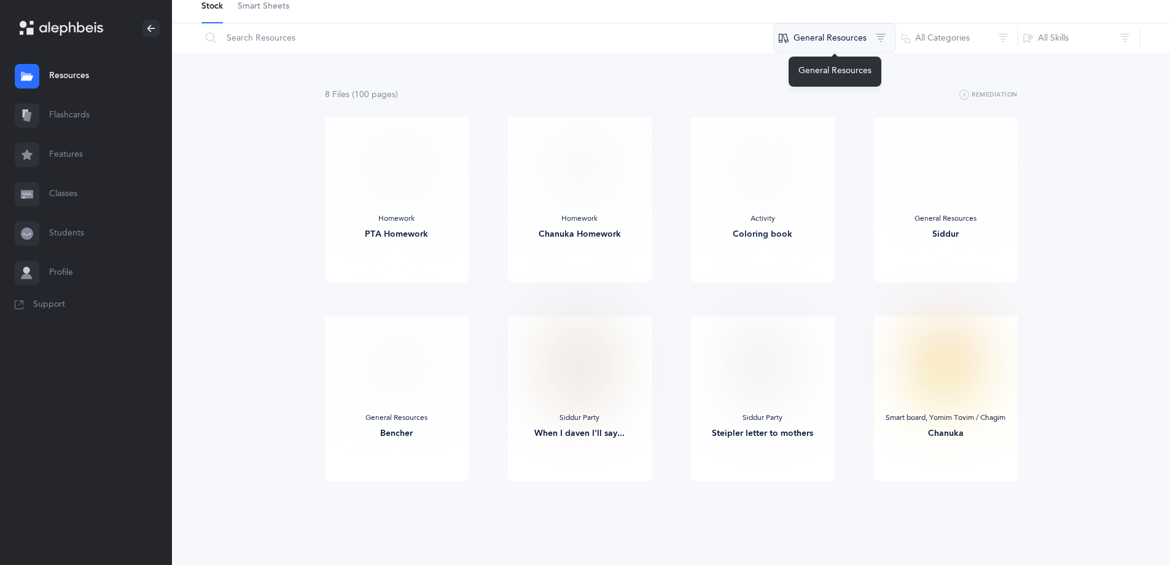
click at [866, 34] on button "General Resources" at bounding box center [835, 37] width 123 height 29
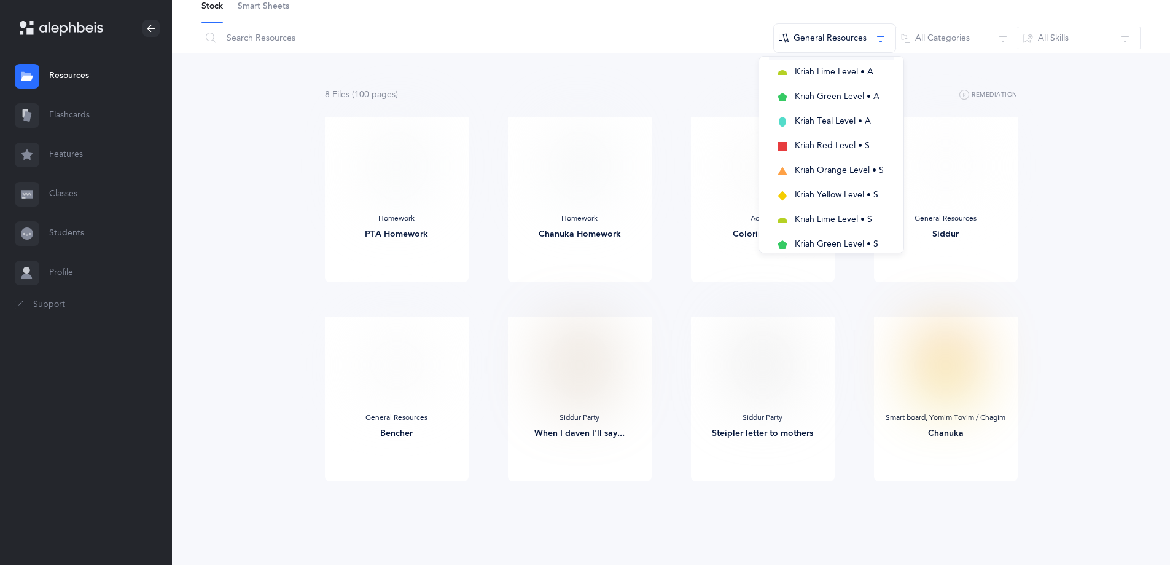
scroll to position [276, 0]
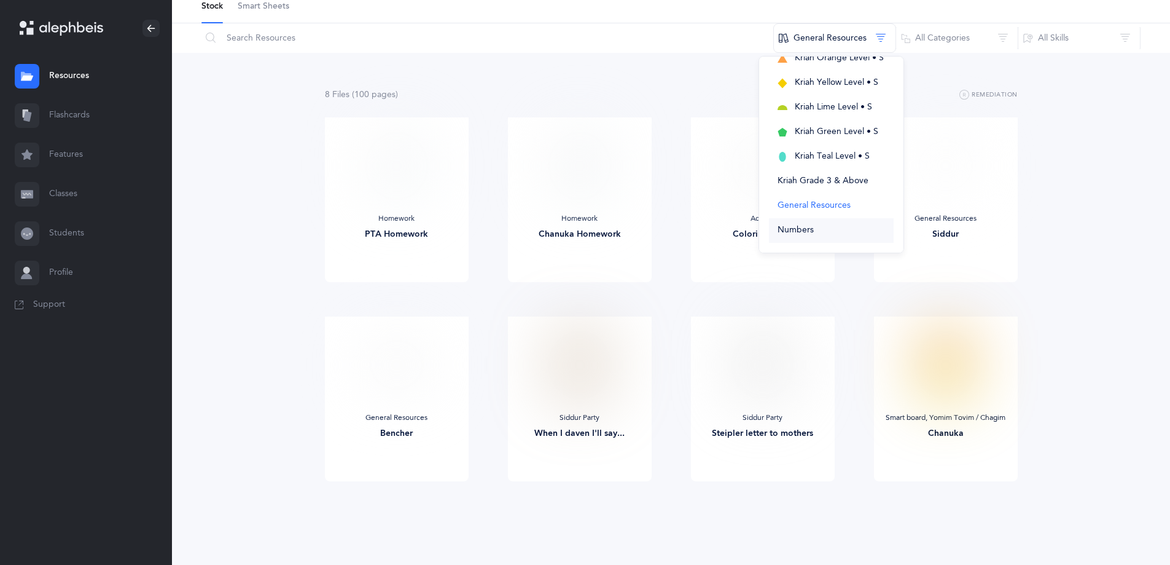
click at [825, 232] on button "Numbers" at bounding box center [831, 230] width 125 height 25
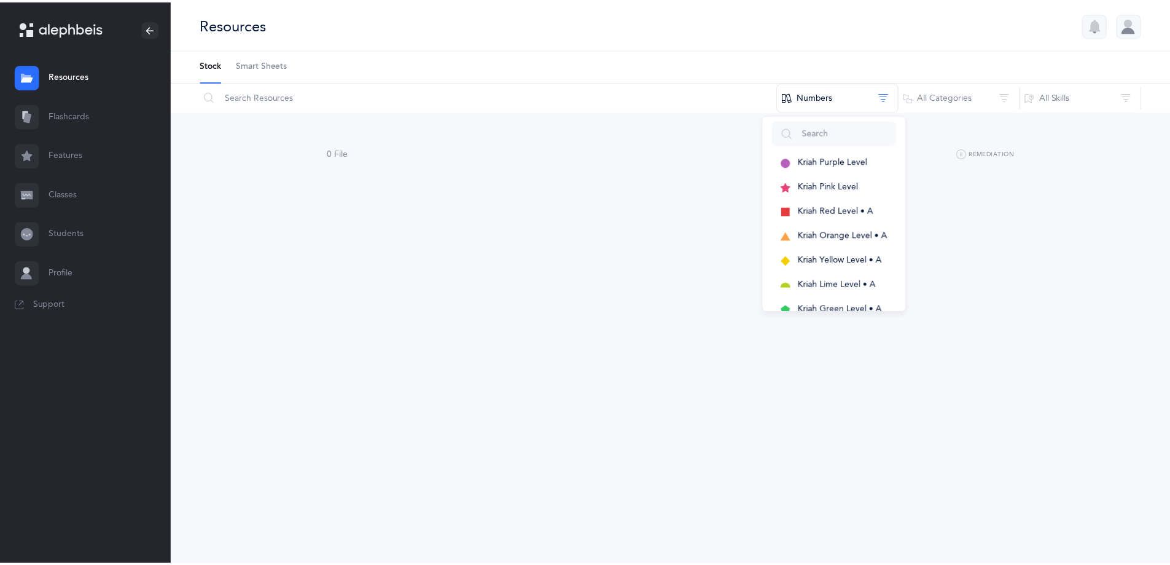
scroll to position [0, 0]
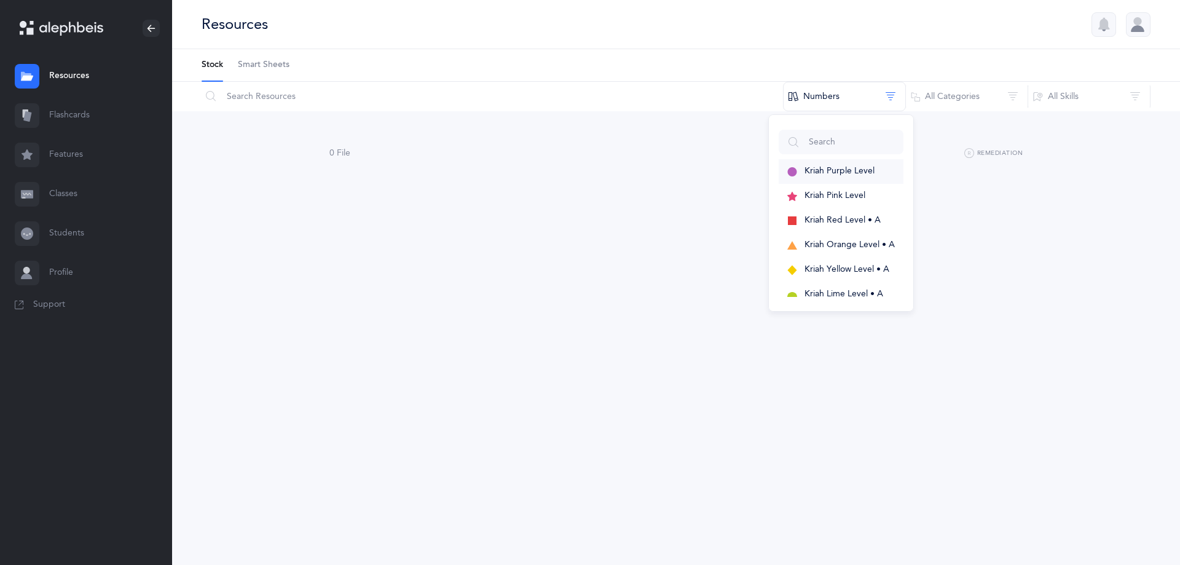
click at [844, 170] on span "Kriah Purple Level" at bounding box center [839, 171] width 70 height 10
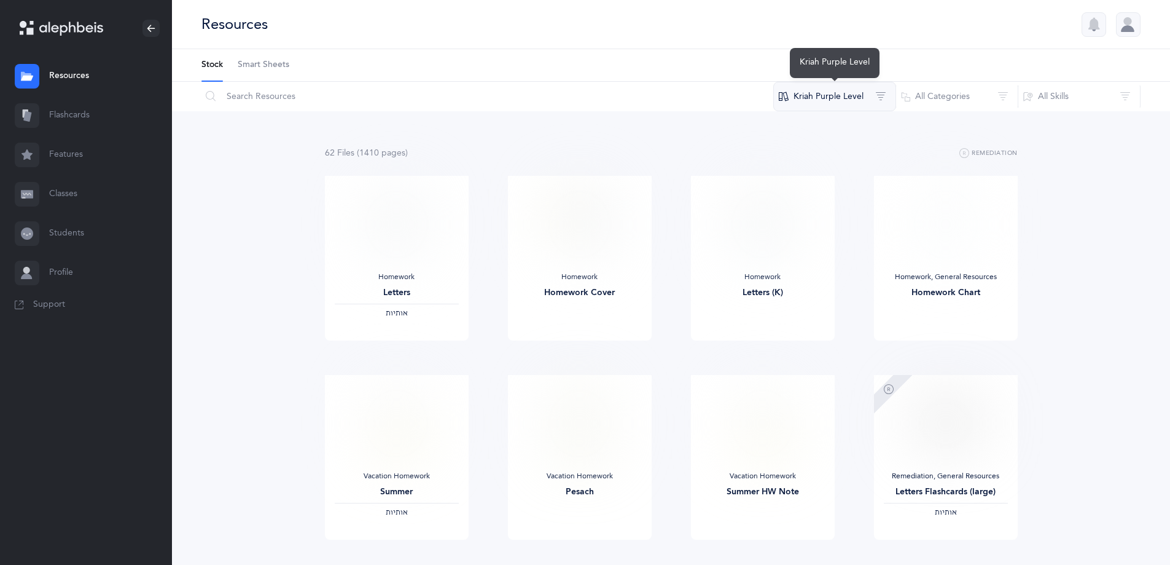
click at [829, 84] on button "Kriah Purple Level" at bounding box center [835, 96] width 123 height 29
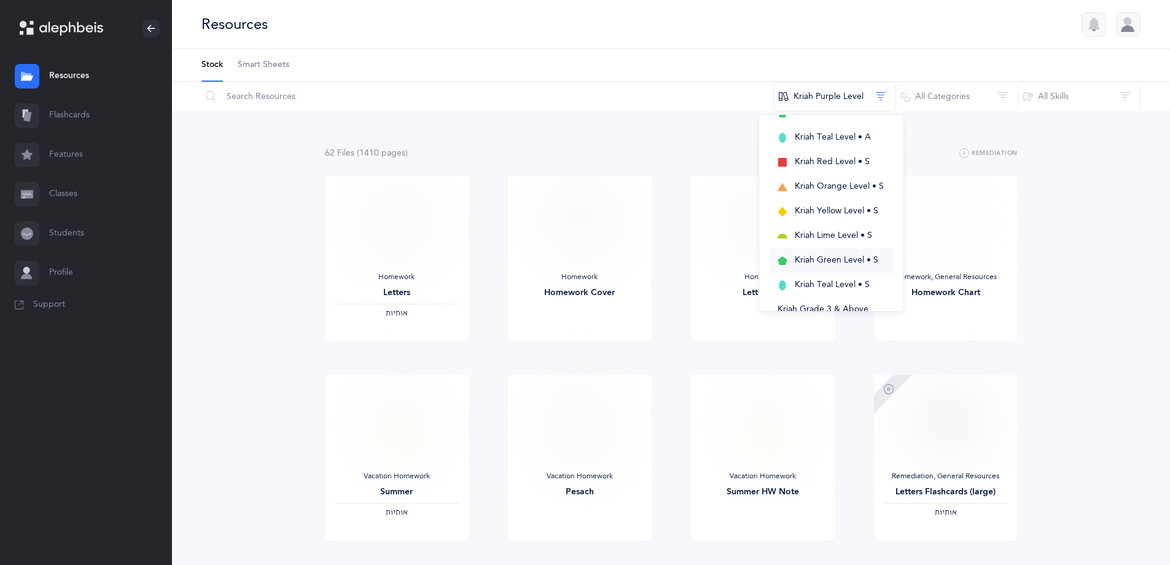
scroll to position [184, 0]
click at [807, 158] on span "Kriah Teal Level • A" at bounding box center [833, 159] width 76 height 10
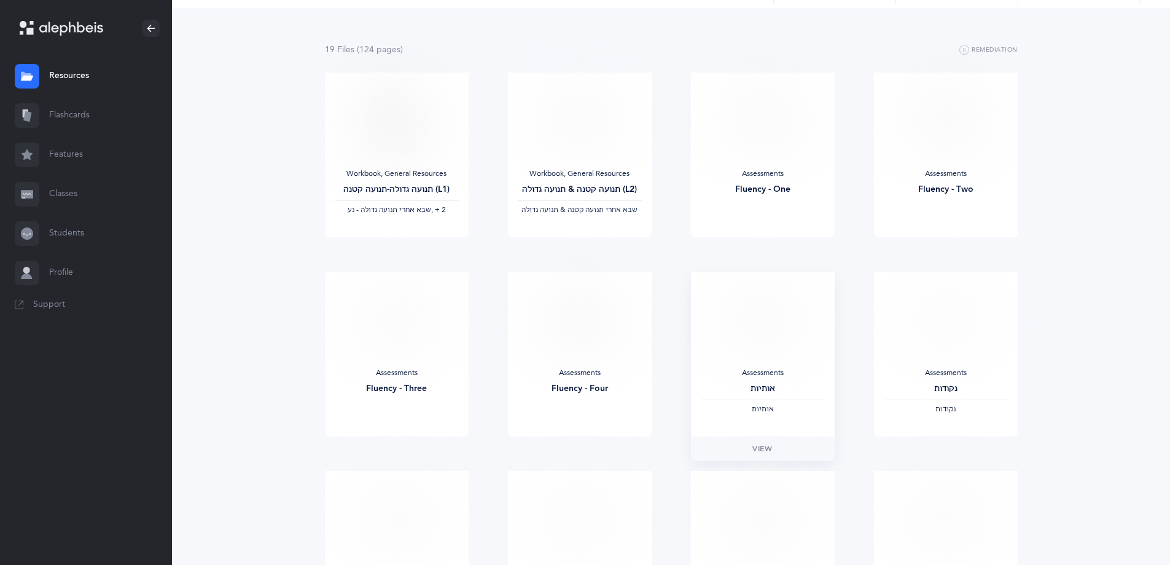
scroll to position [103, 0]
click at [761, 196] on div "Fluency - One" at bounding box center [763, 190] width 124 height 13
click at [754, 259] on link "View" at bounding box center [763, 250] width 144 height 25
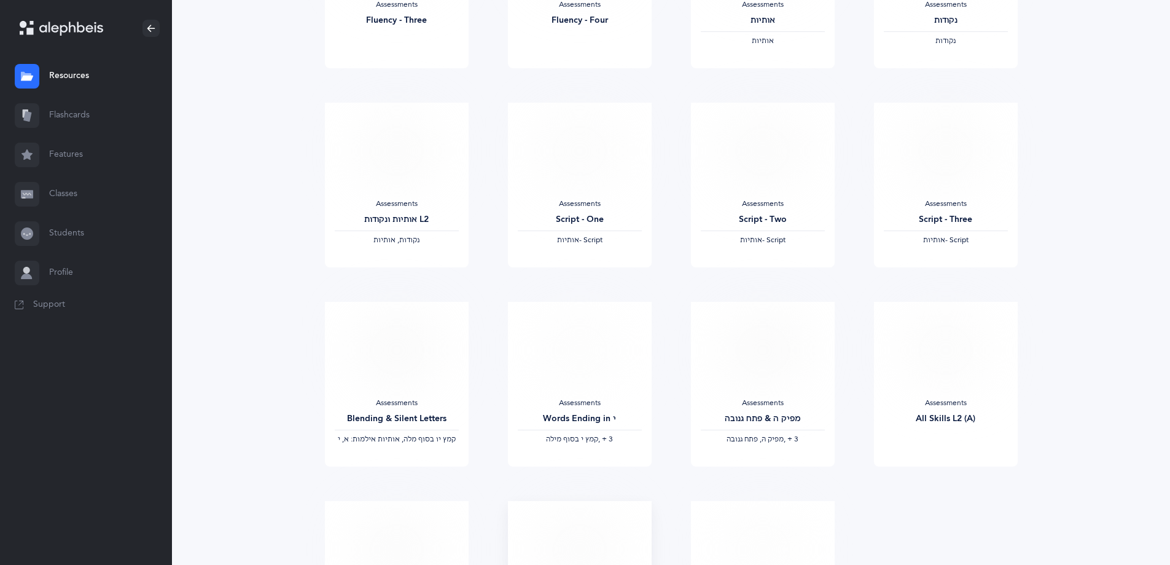
scroll to position [656, 0]
